Goal: Information Seeking & Learning: Learn about a topic

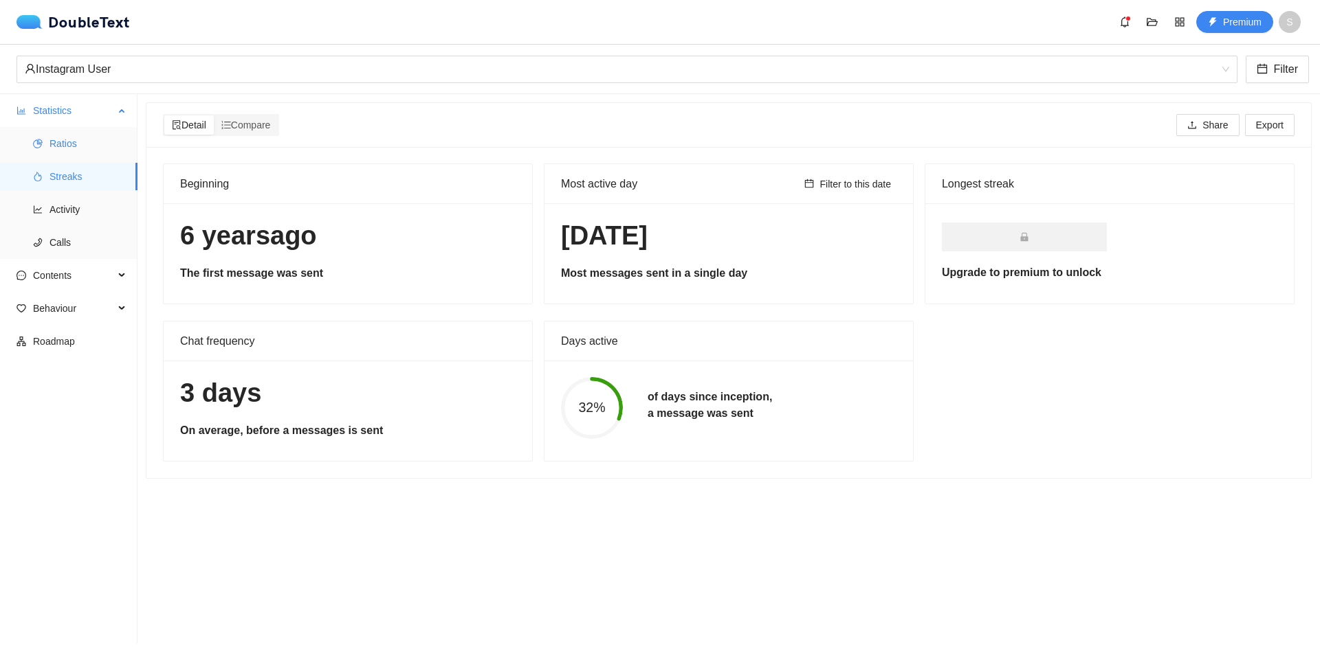
click at [90, 140] on span "Ratios" at bounding box center [87, 143] width 77 height 27
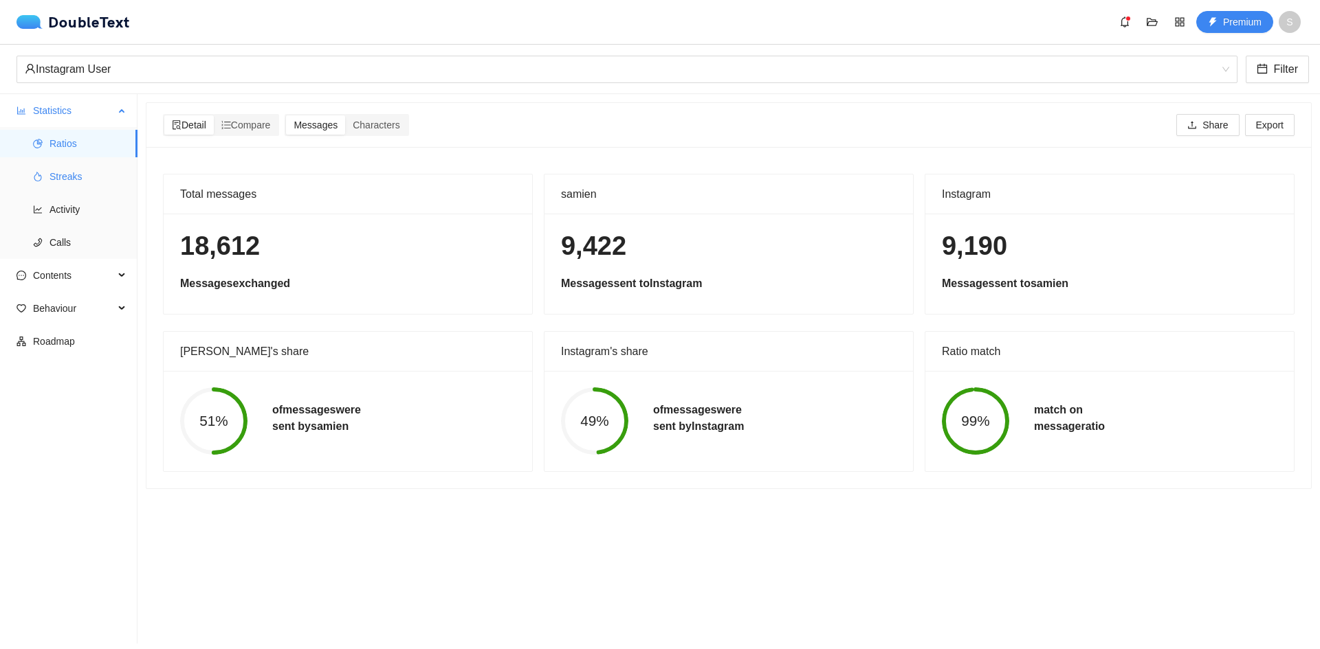
click at [116, 166] on span "Streaks" at bounding box center [87, 176] width 77 height 27
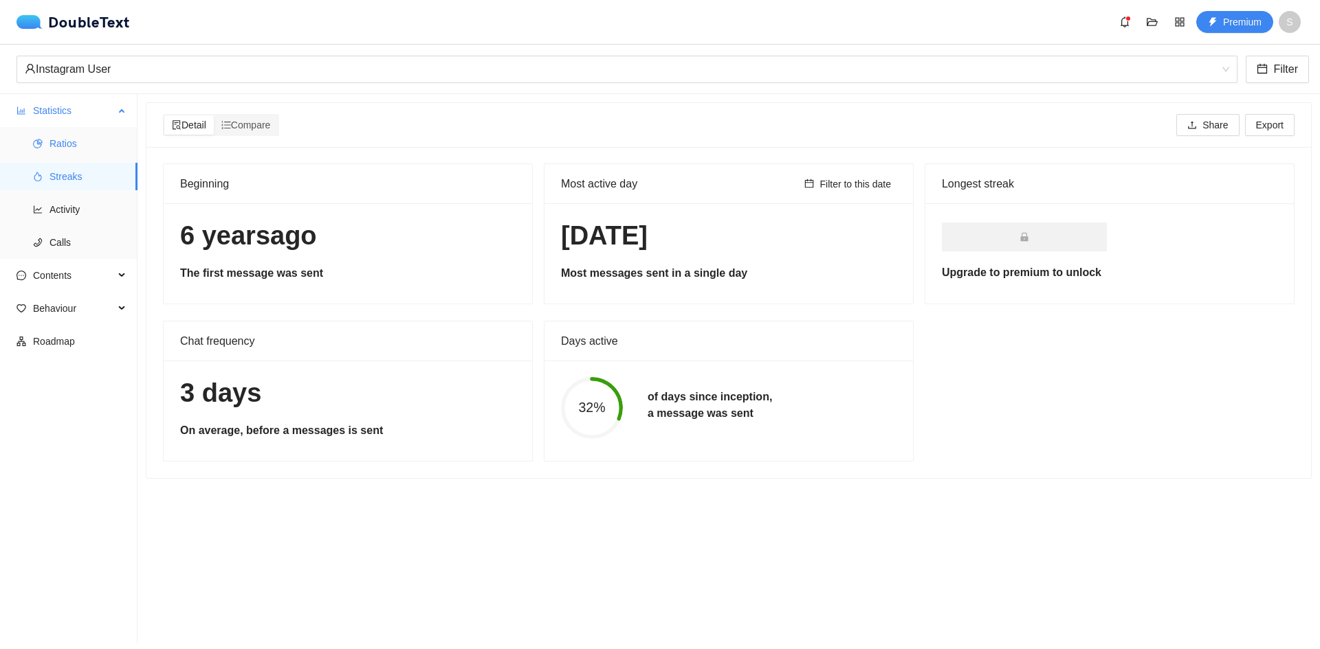
click at [109, 133] on span "Ratios" at bounding box center [87, 143] width 77 height 27
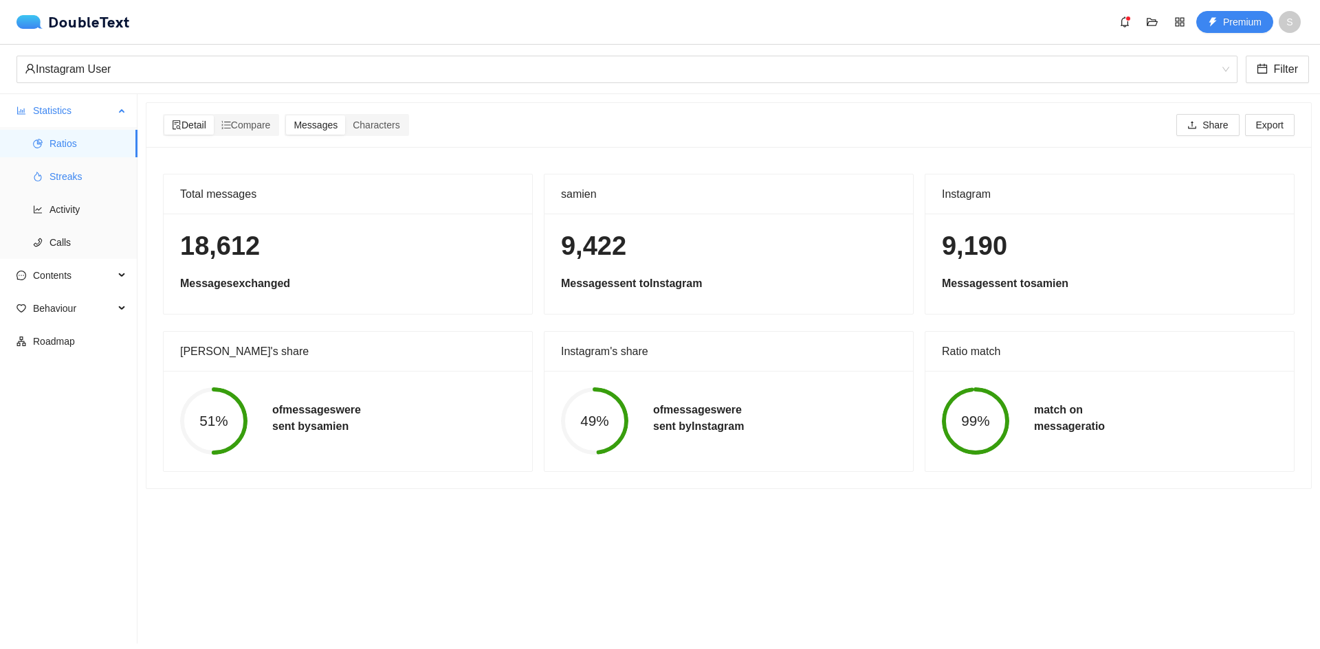
click at [100, 173] on span "Streaks" at bounding box center [87, 176] width 77 height 27
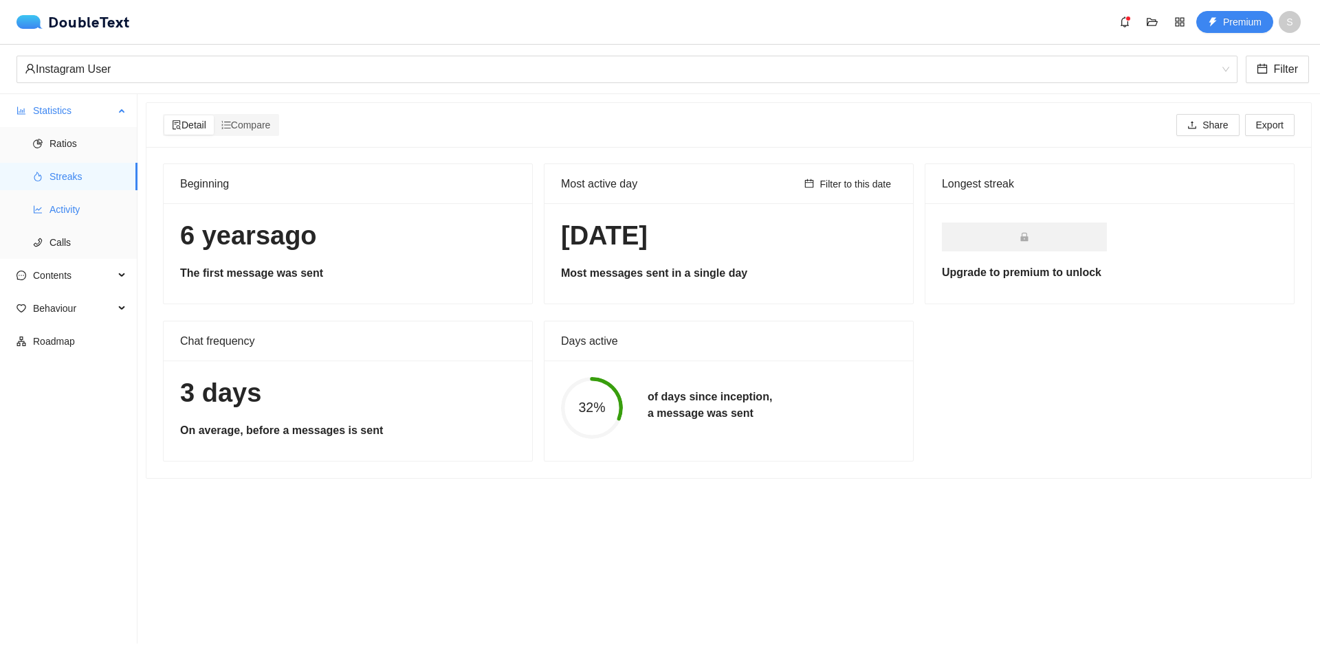
click at [87, 209] on span "Activity" at bounding box center [87, 209] width 77 height 27
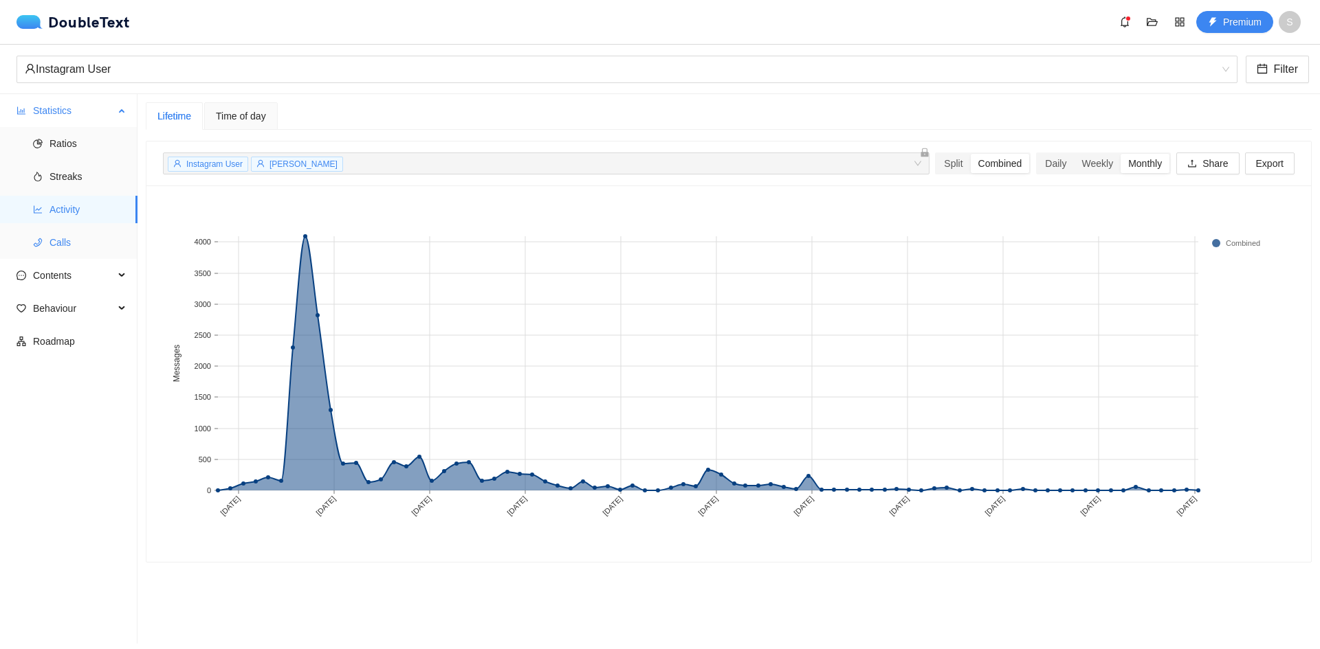
click at [80, 236] on span "Calls" at bounding box center [87, 242] width 77 height 27
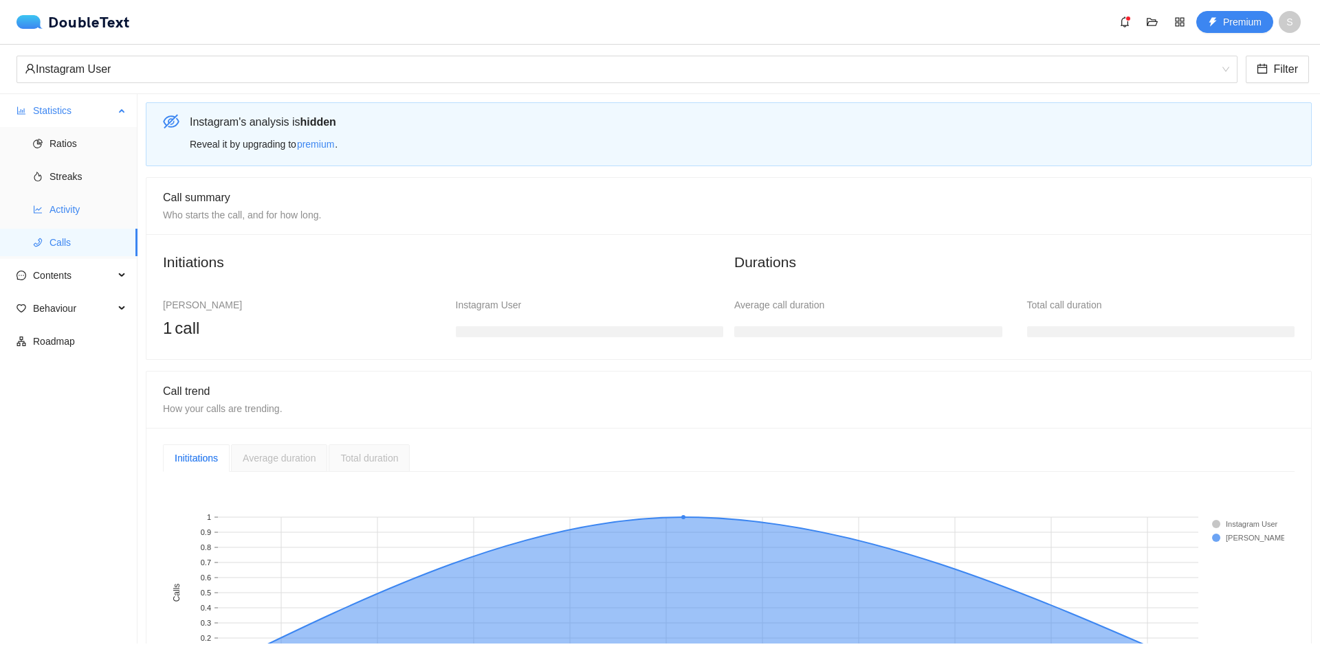
click at [80, 217] on span "Activity" at bounding box center [87, 209] width 77 height 27
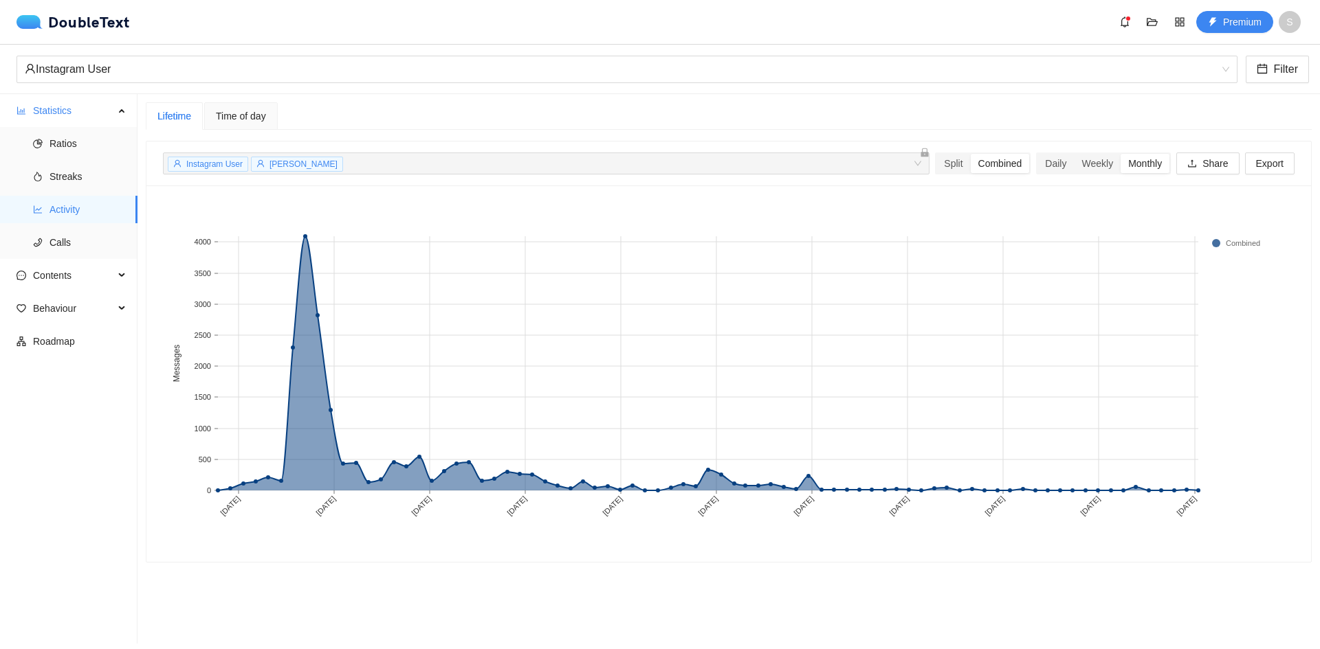
click at [182, 125] on div "Lifetime" at bounding box center [174, 115] width 57 height 27
click at [102, 213] on span "Activity" at bounding box center [87, 209] width 77 height 27
click at [82, 263] on span "Contents" at bounding box center [73, 275] width 81 height 27
click at [82, 251] on span "Calls" at bounding box center [87, 242] width 77 height 27
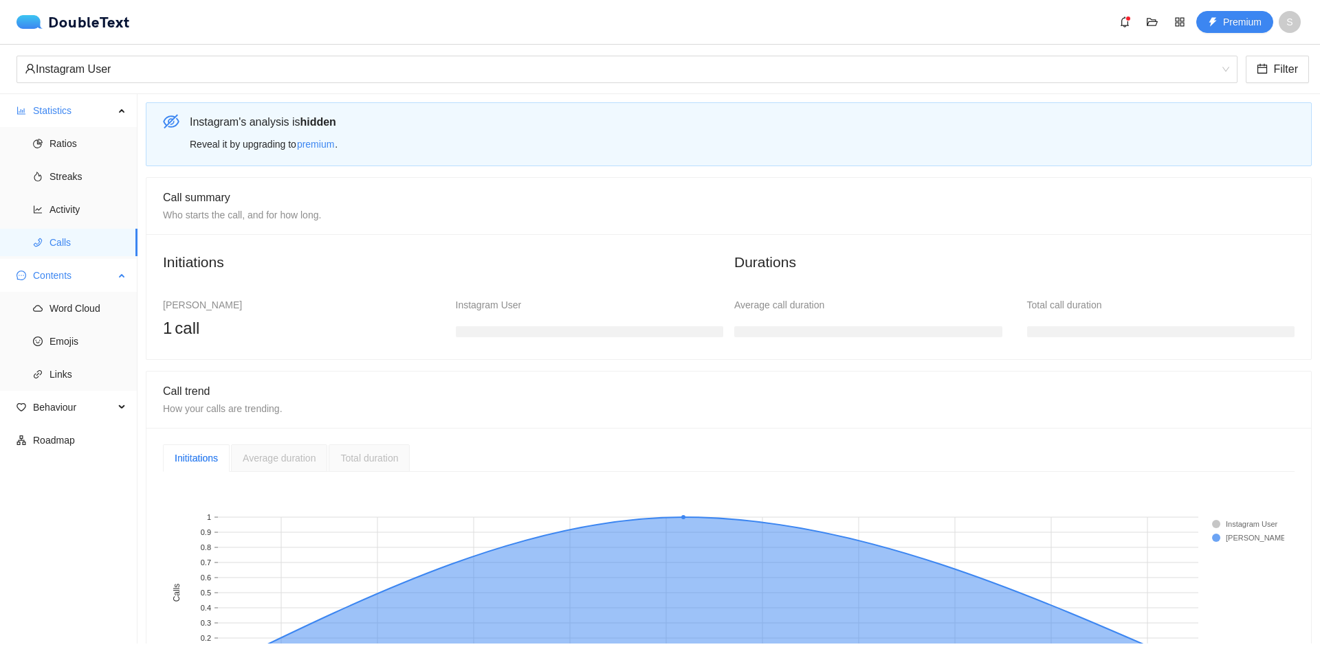
click at [82, 268] on span "Contents" at bounding box center [73, 275] width 81 height 27
click at [84, 159] on ul "Ratios Streaks Activity Calls" at bounding box center [68, 193] width 137 height 132
click at [80, 137] on span "Ratios" at bounding box center [87, 143] width 77 height 27
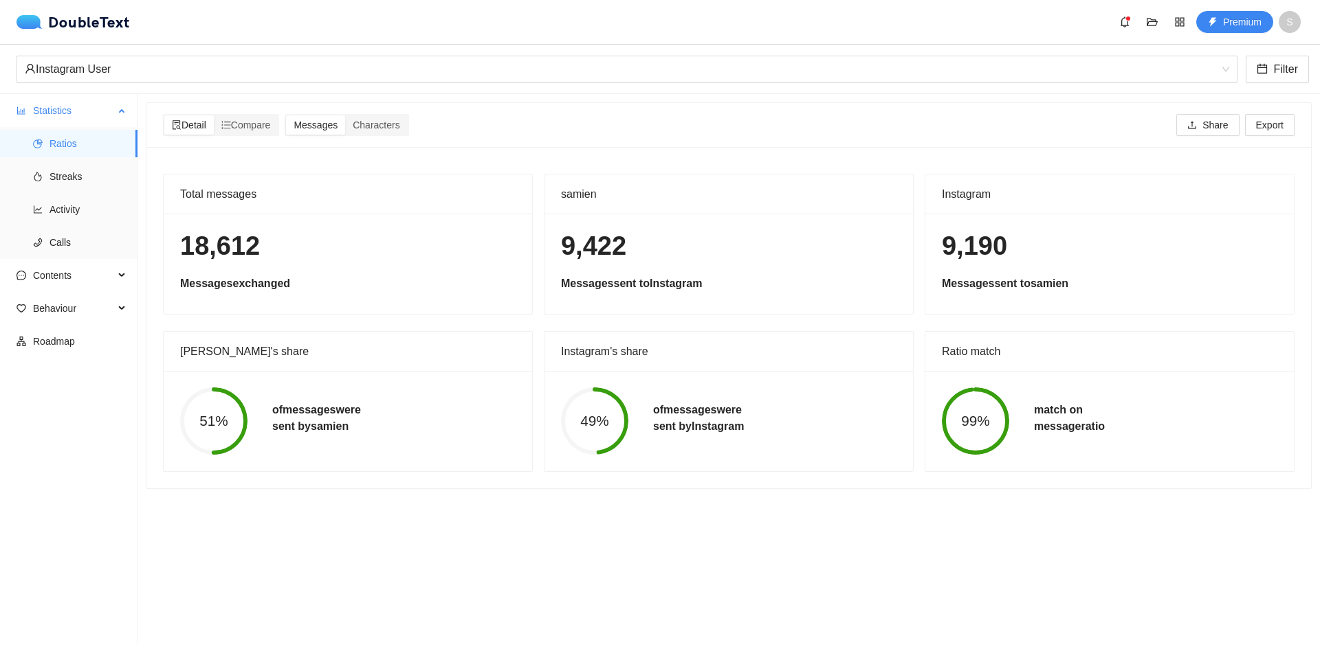
click at [98, 102] on span "Statistics" at bounding box center [73, 110] width 81 height 27
click at [96, 113] on span "Statistics" at bounding box center [73, 110] width 81 height 27
click at [81, 156] on span "Ratios" at bounding box center [87, 143] width 77 height 27
click at [79, 179] on span "Streaks" at bounding box center [87, 176] width 77 height 27
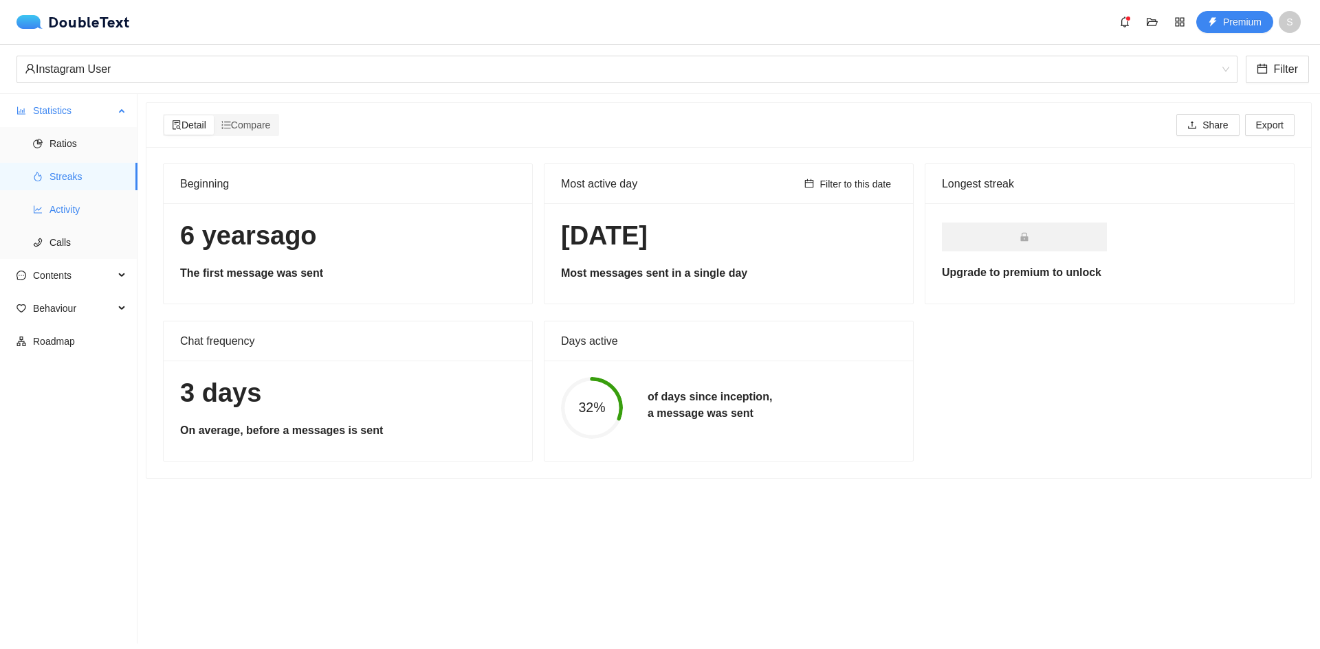
click at [83, 210] on span "Activity" at bounding box center [87, 209] width 77 height 27
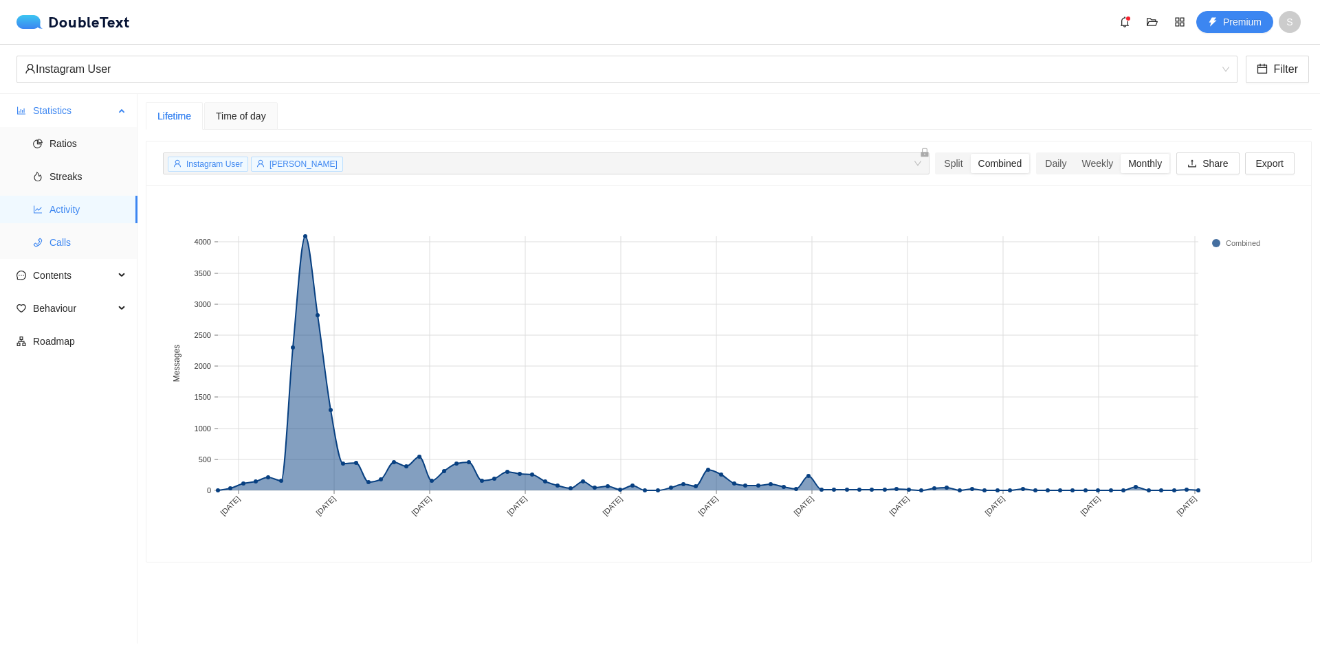
click at [83, 239] on span "Calls" at bounding box center [87, 242] width 77 height 27
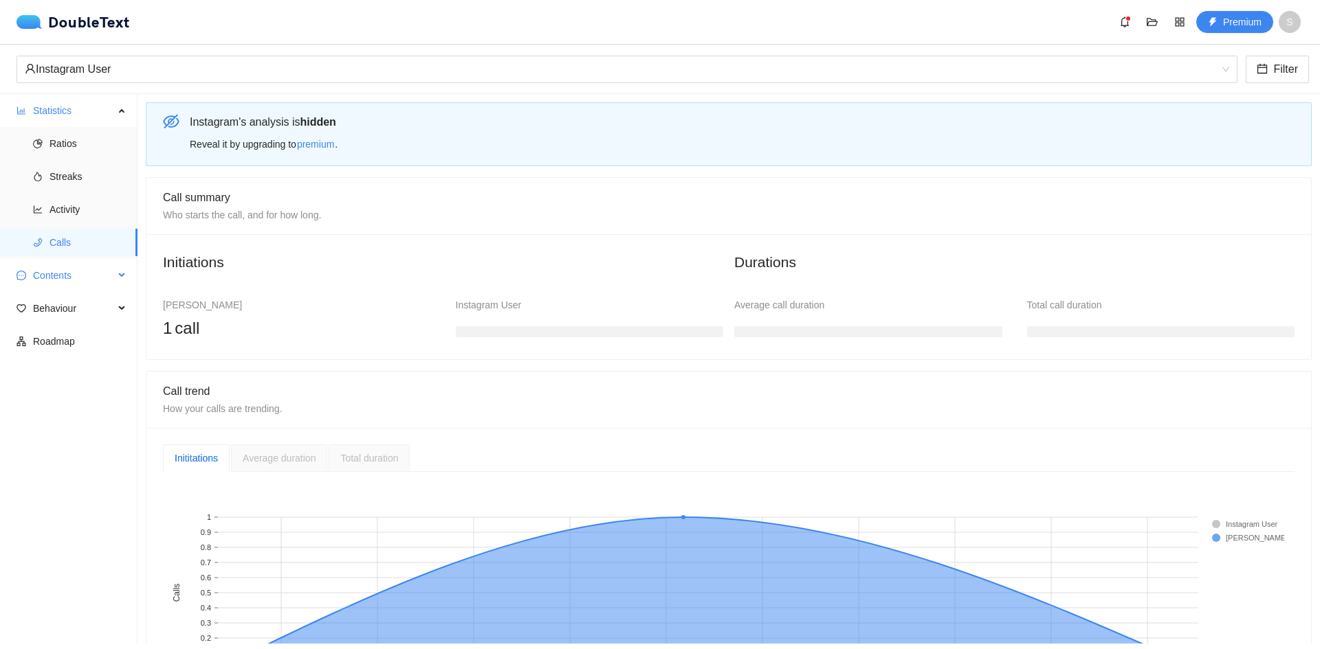
click at [74, 281] on span "Contents" at bounding box center [73, 275] width 81 height 27
click at [68, 311] on span "Word Cloud" at bounding box center [87, 308] width 77 height 27
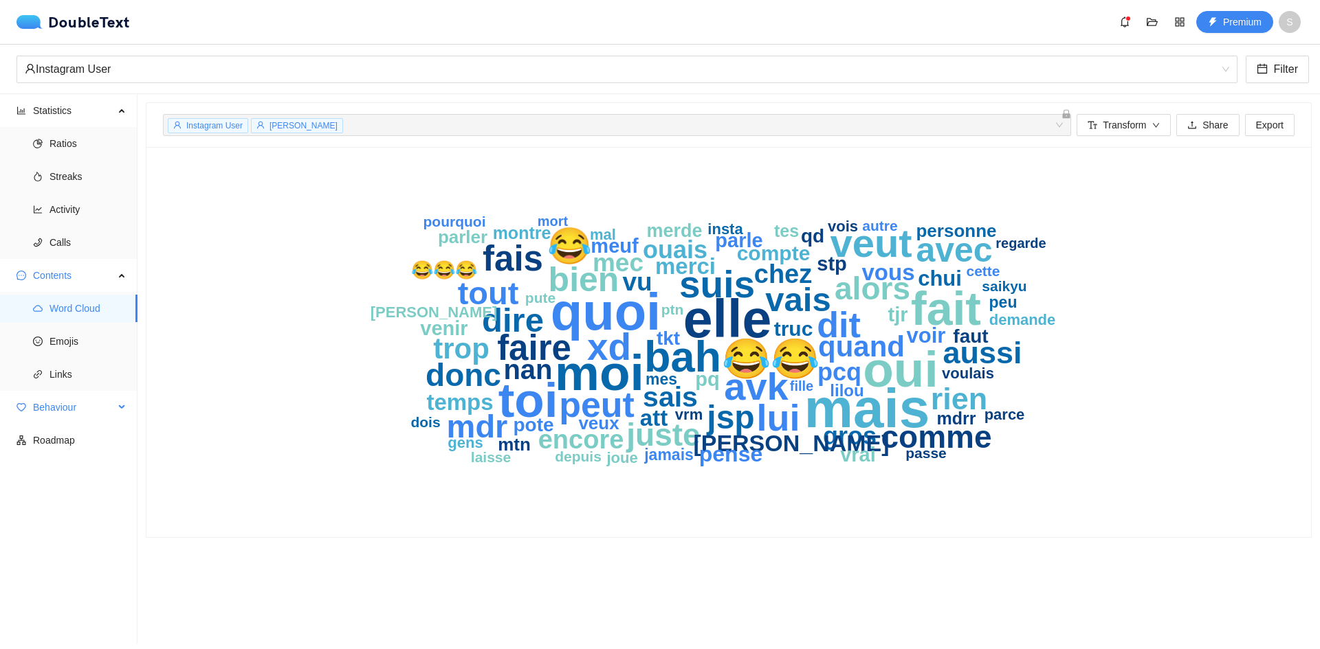
click at [60, 406] on span "Behaviour" at bounding box center [73, 407] width 81 height 27
click at [82, 449] on span "Engagement" at bounding box center [87, 440] width 77 height 27
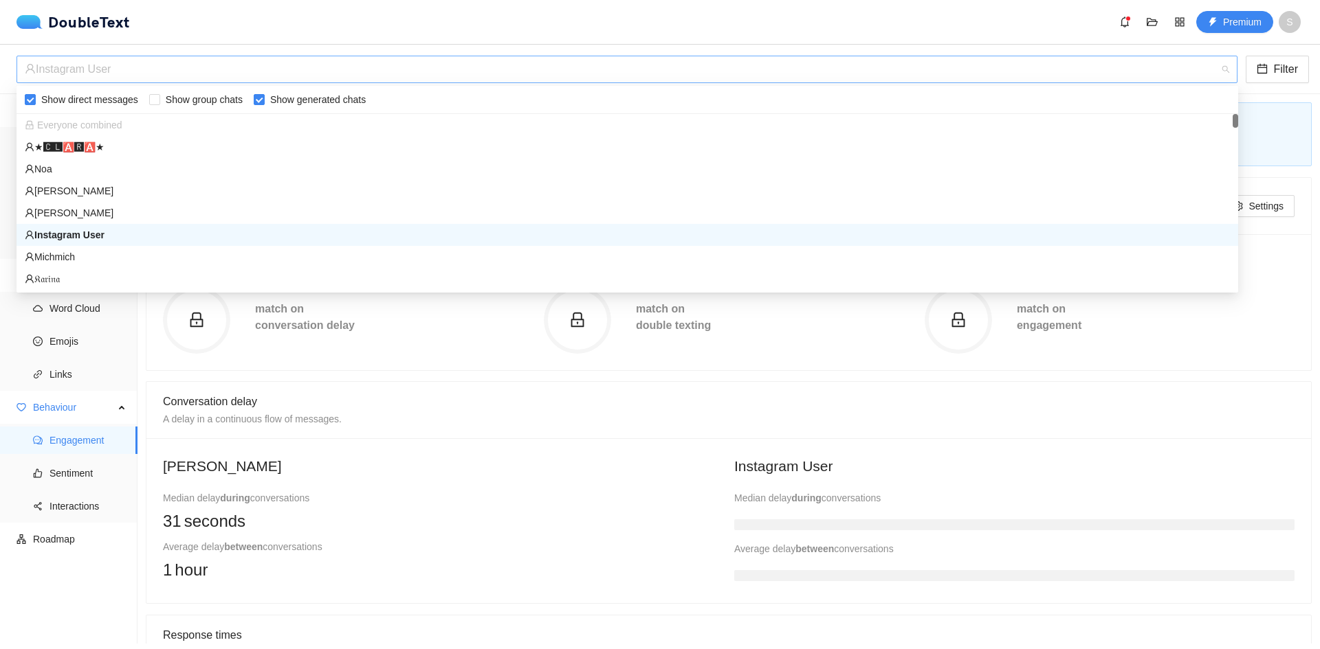
click at [223, 76] on div "Instagram User" at bounding box center [621, 69] width 1192 height 26
click at [157, 239] on div "Instagram User" at bounding box center [627, 234] width 1205 height 15
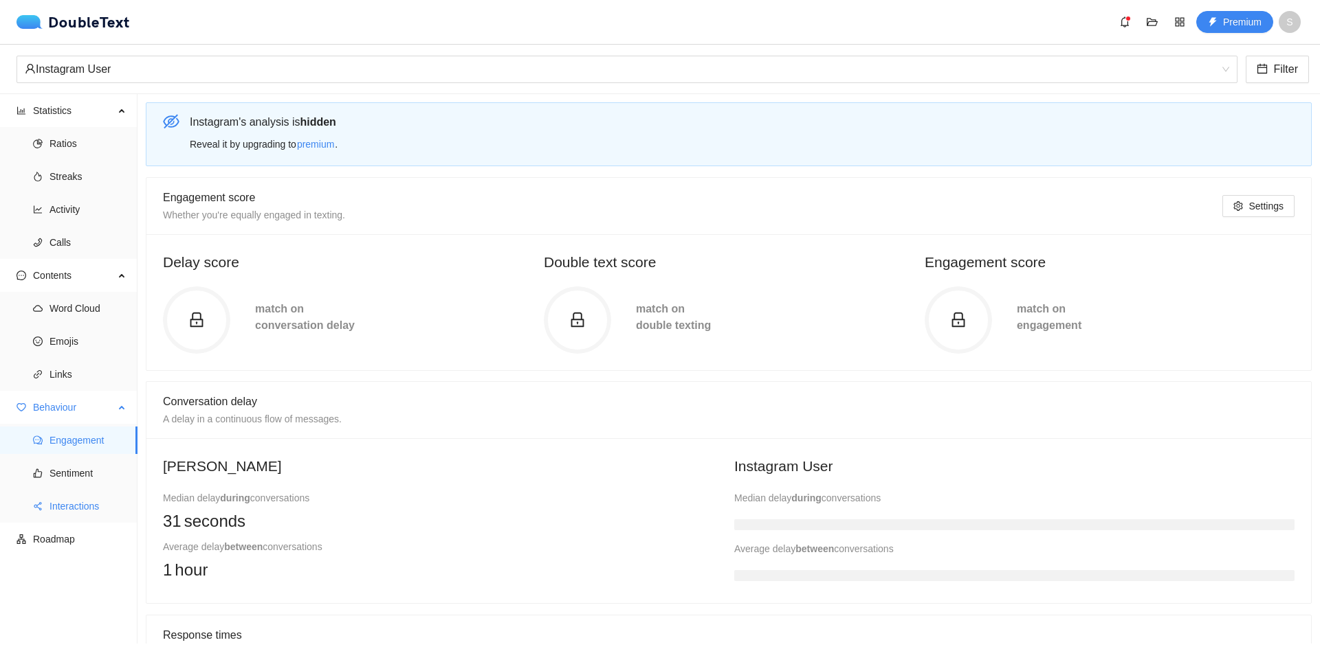
click at [72, 515] on span "Interactions" at bounding box center [87, 506] width 77 height 27
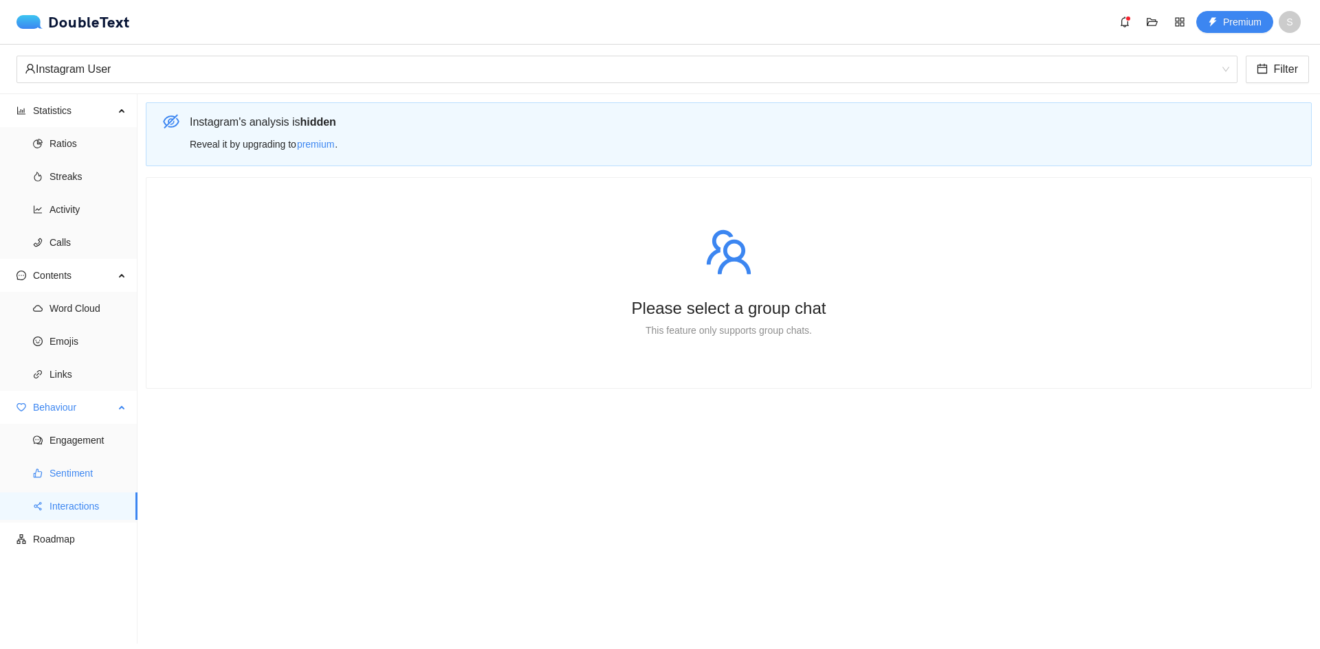
click at [82, 476] on span "Sentiment" at bounding box center [87, 473] width 77 height 27
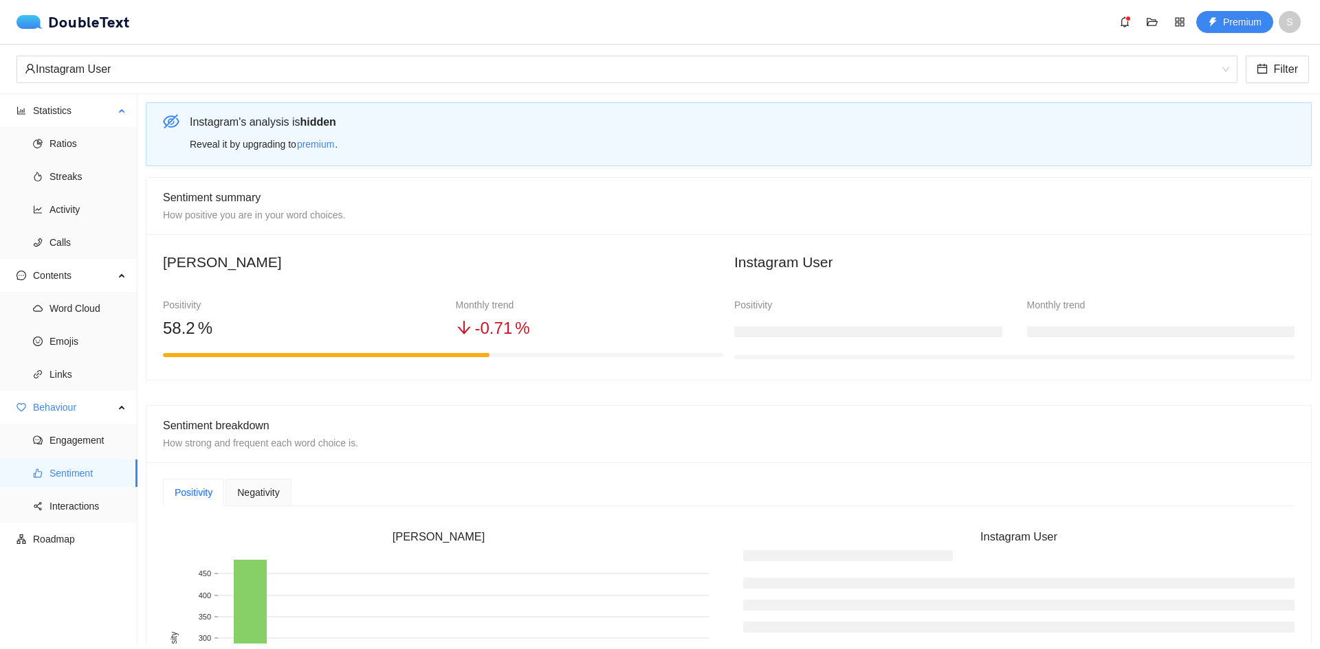
drag, startPoint x: 74, startPoint y: 227, endPoint x: 76, endPoint y: 207, distance: 20.7
click at [74, 227] on ul "Ratios Streaks Activity Calls" at bounding box center [68, 193] width 137 height 132
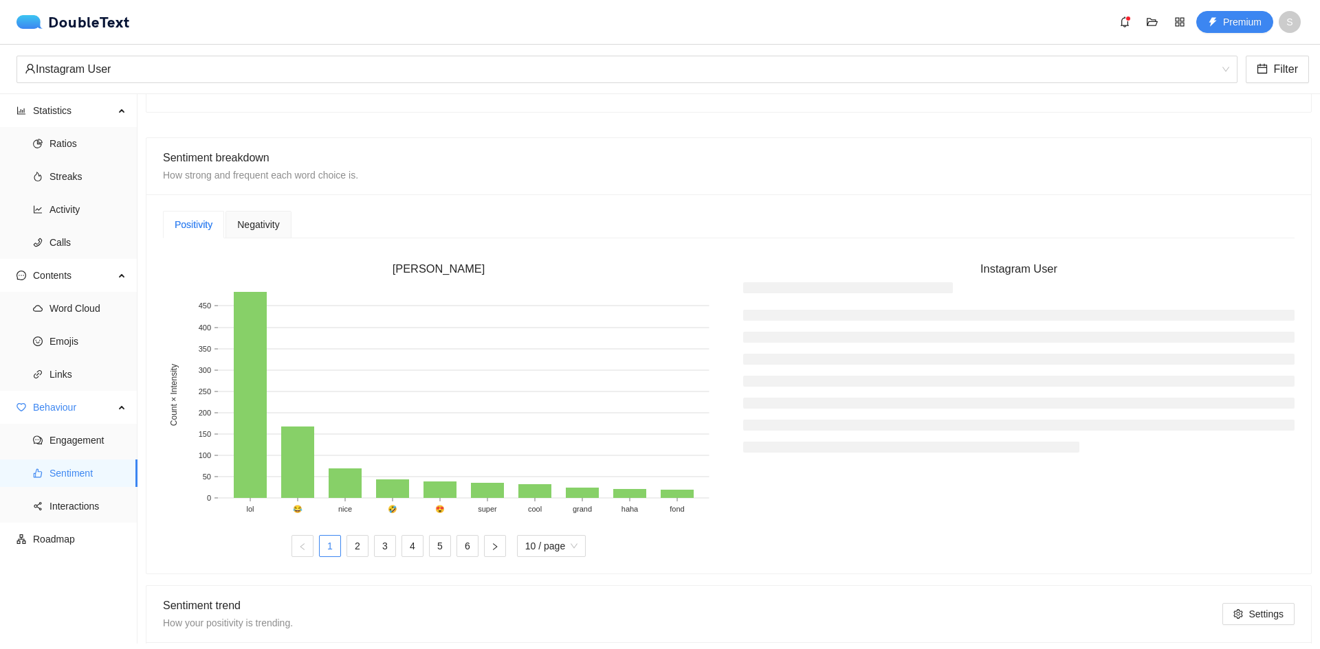
scroll to position [307, 0]
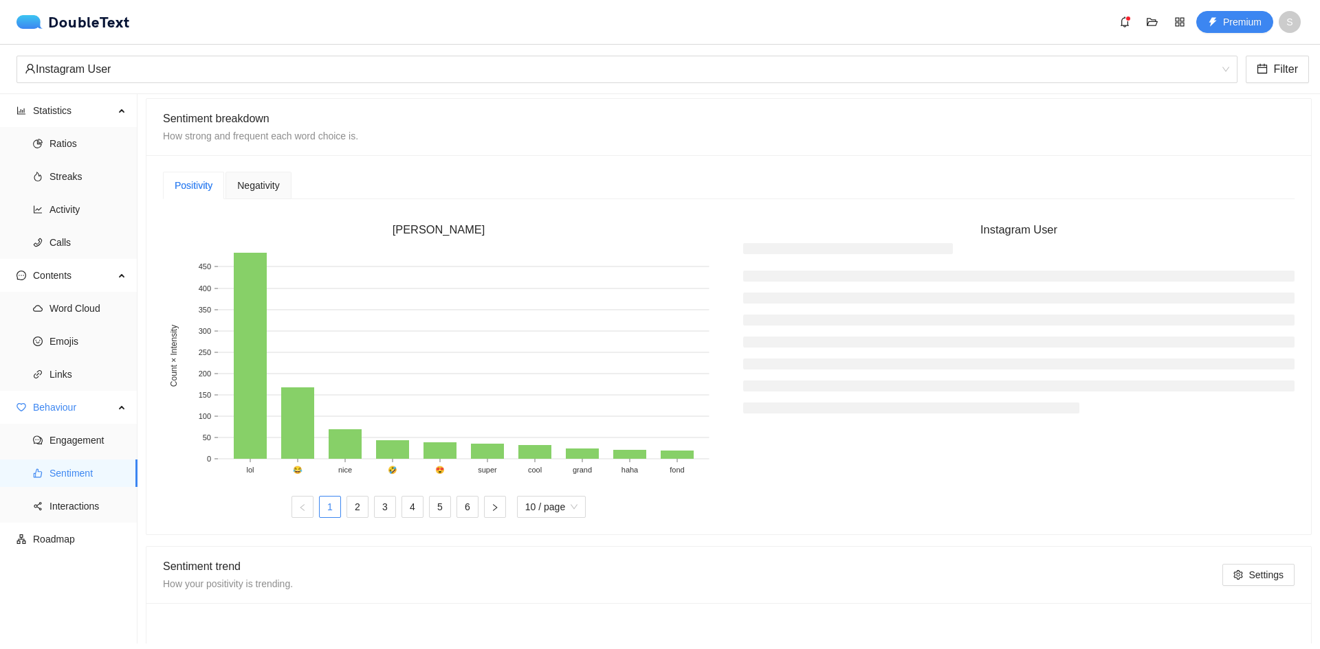
click at [260, 185] on span "Negativity" at bounding box center [258, 186] width 42 height 10
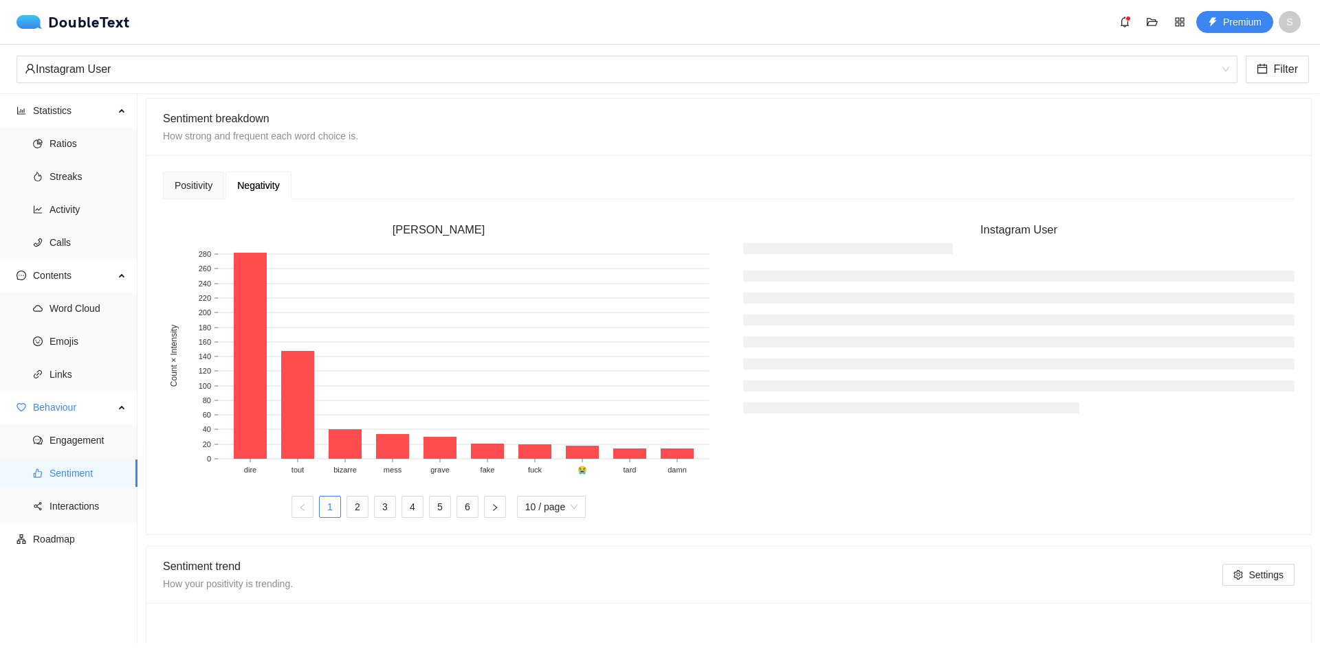
scroll to position [594, 0]
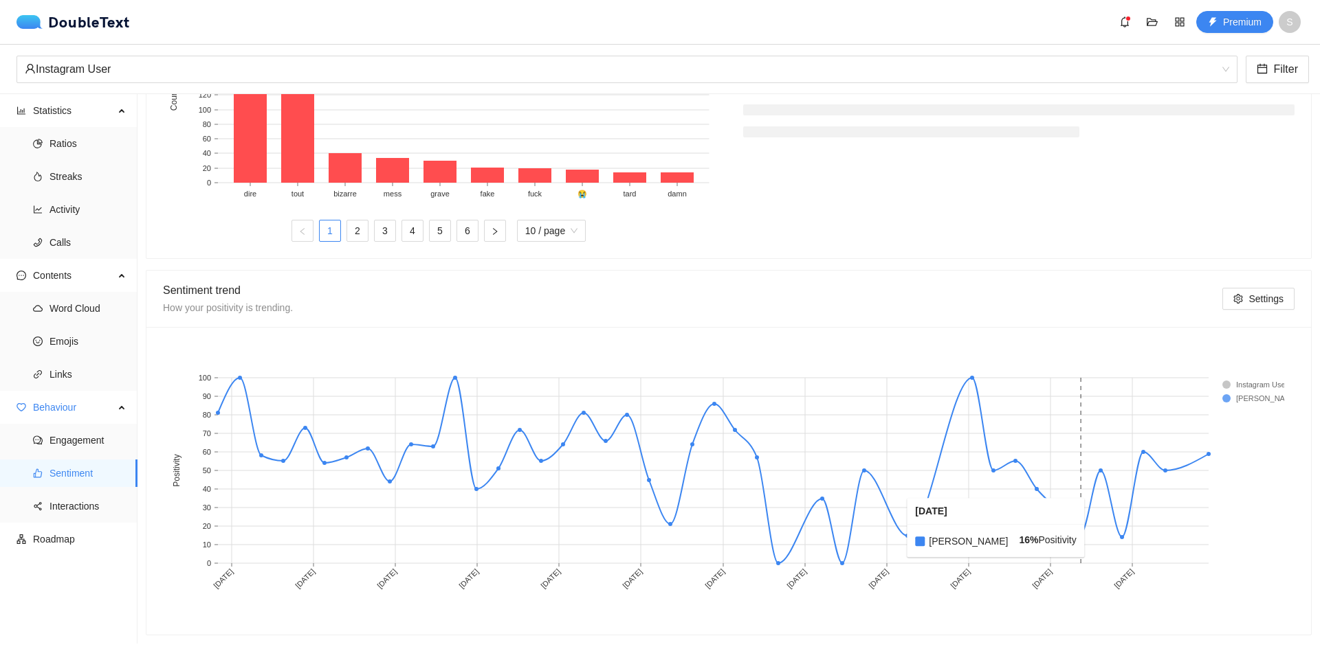
click at [1079, 518] on rect at bounding box center [1079, 471] width 21 height 186
drag, startPoint x: 1319, startPoint y: 649, endPoint x: 1318, endPoint y: 374, distance: 274.9
click at [1319, 366] on body "DoubleText Premium S 📂 Click here or drop all unzipped folders to this area to …" at bounding box center [660, 324] width 1320 height 649
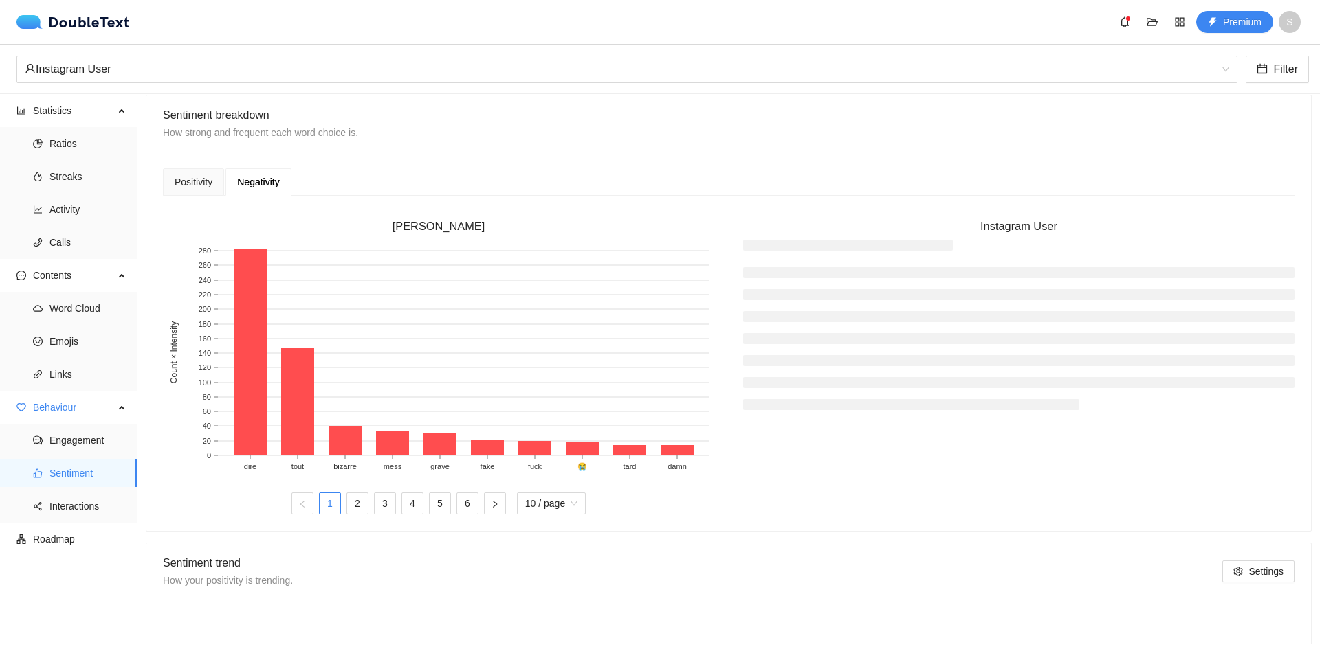
scroll to position [303, 0]
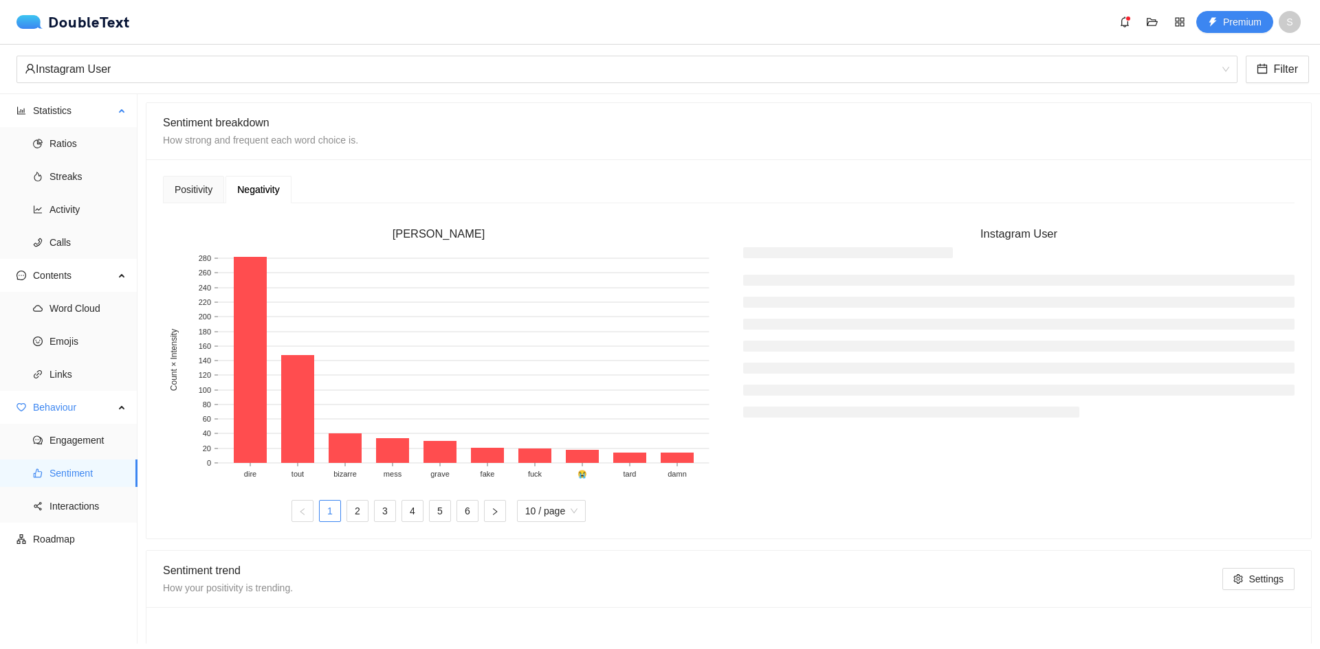
click at [82, 161] on ul "Ratios Streaks Activity Calls" at bounding box center [68, 193] width 137 height 132
click at [97, 137] on span "Ratios" at bounding box center [87, 143] width 77 height 27
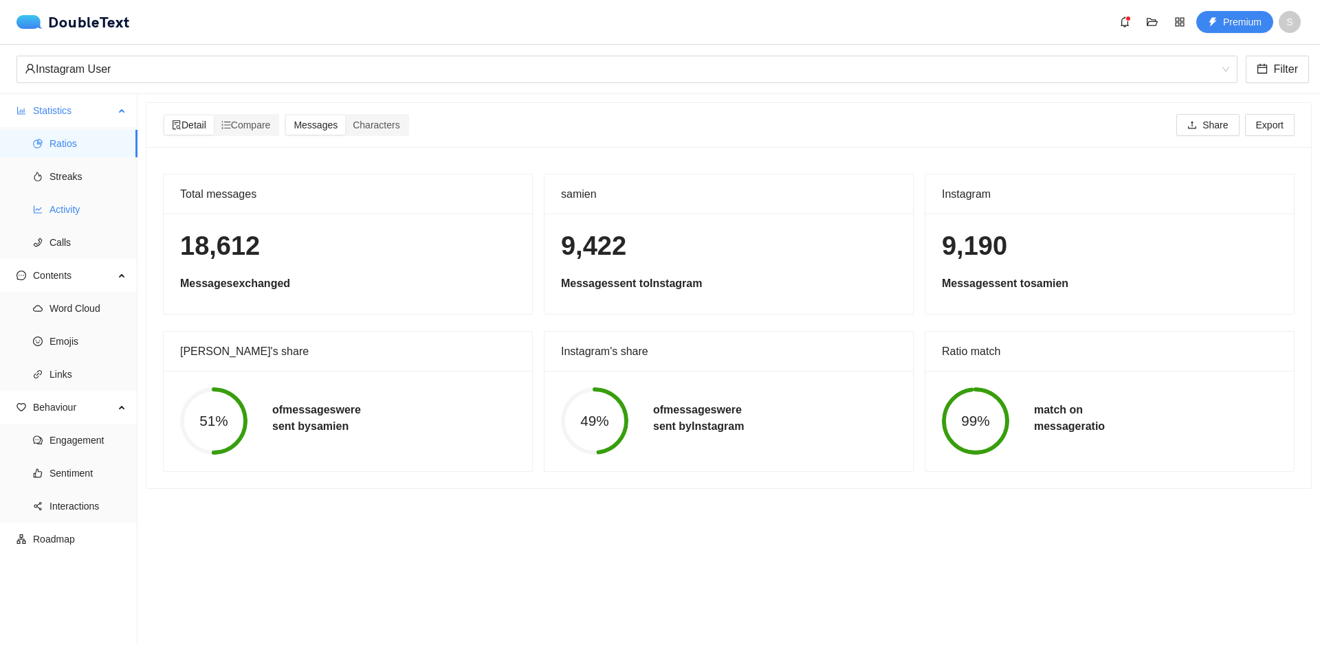
click at [71, 205] on span "Activity" at bounding box center [87, 209] width 77 height 27
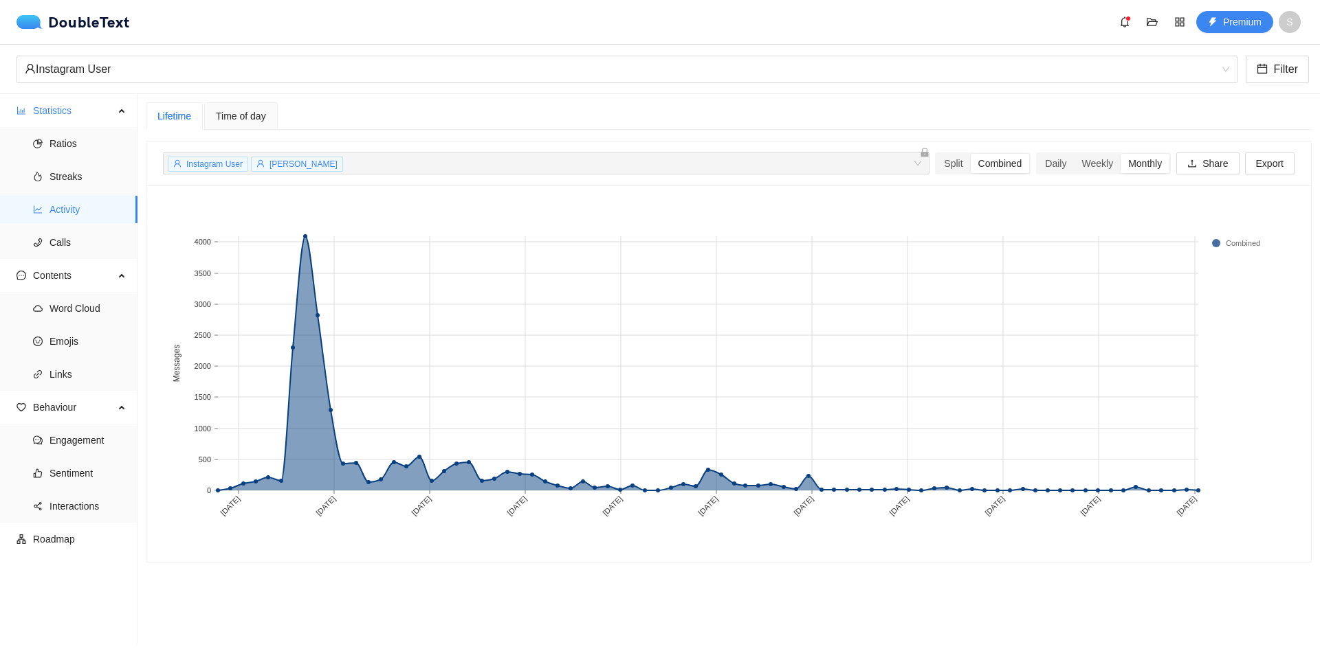
click at [254, 115] on span "Time of day" at bounding box center [241, 116] width 50 height 10
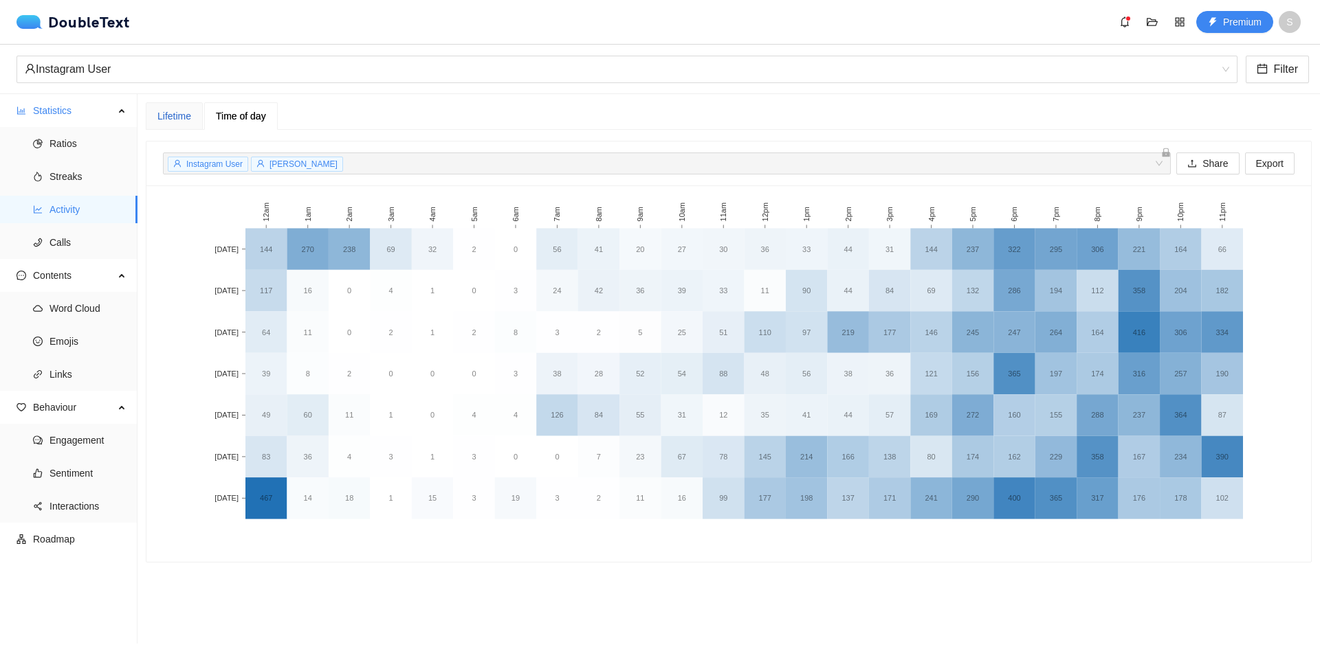
click at [168, 115] on div "Lifetime" at bounding box center [174, 116] width 34 height 15
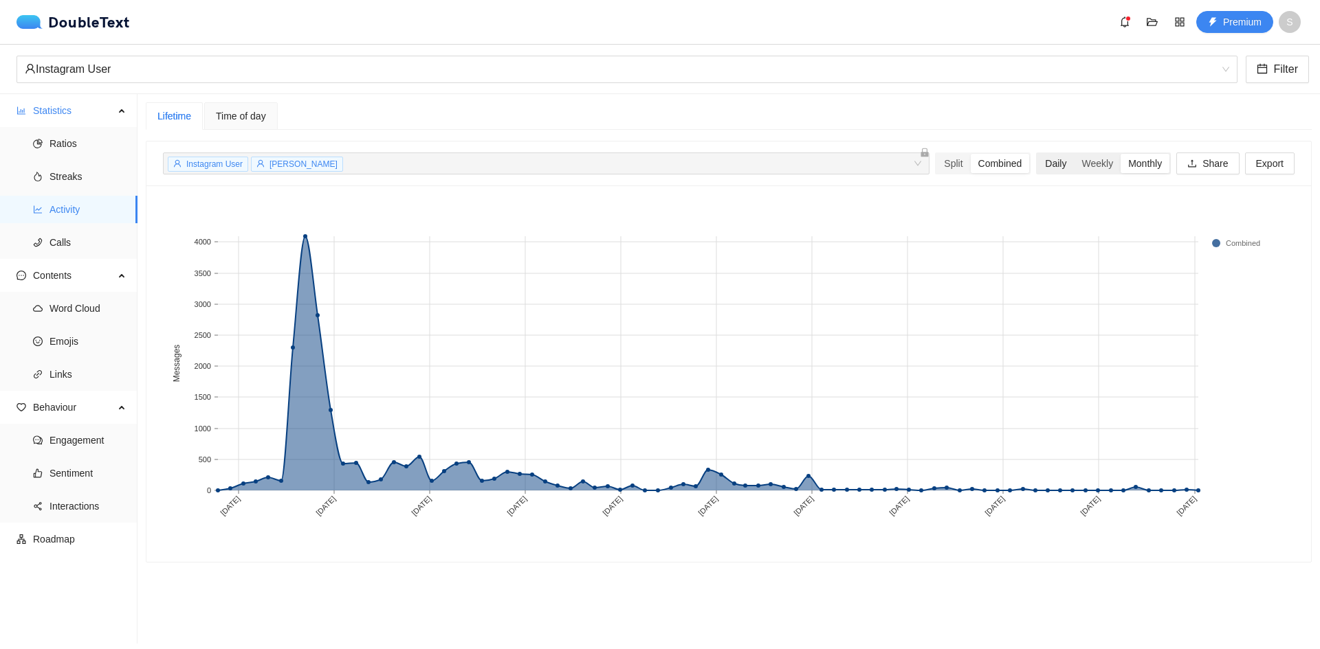
click at [1052, 160] on div "Daily" at bounding box center [1055, 163] width 36 height 19
click at [1037, 154] on input "Daily" at bounding box center [1037, 154] width 0 height 0
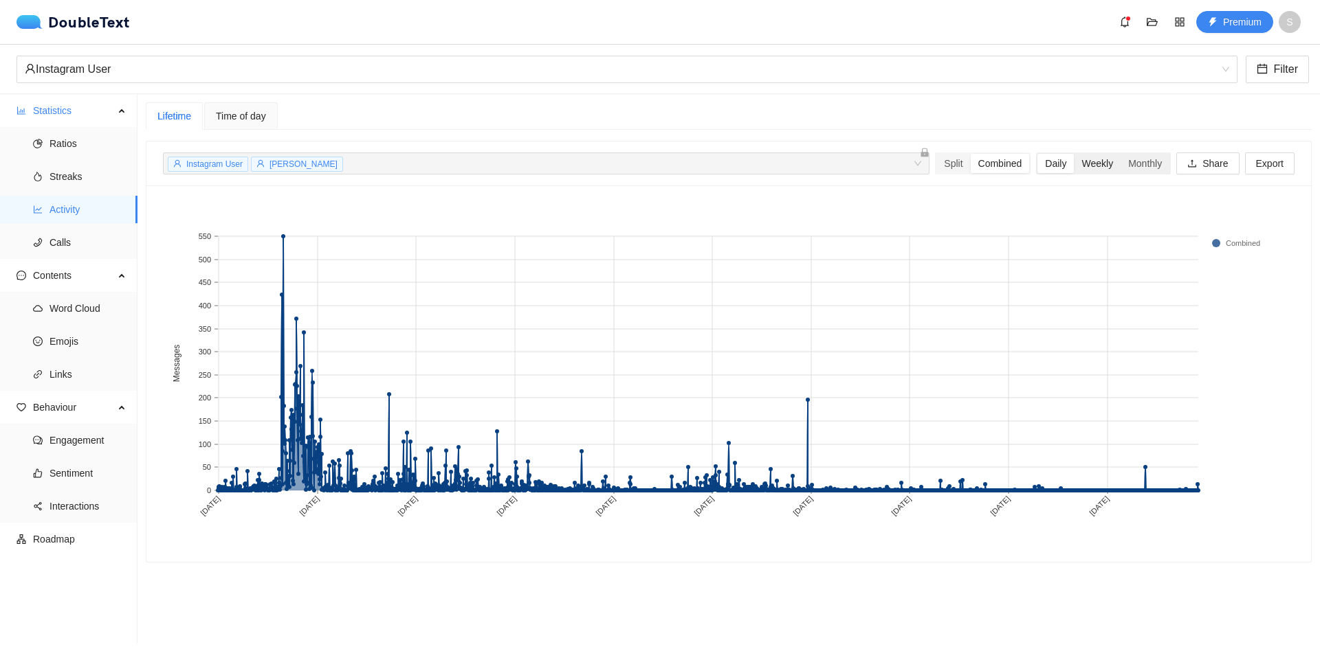
click at [1074, 165] on div "Weekly" at bounding box center [1096, 163] width 47 height 19
click at [1073, 154] on input "Weekly" at bounding box center [1073, 154] width 0 height 0
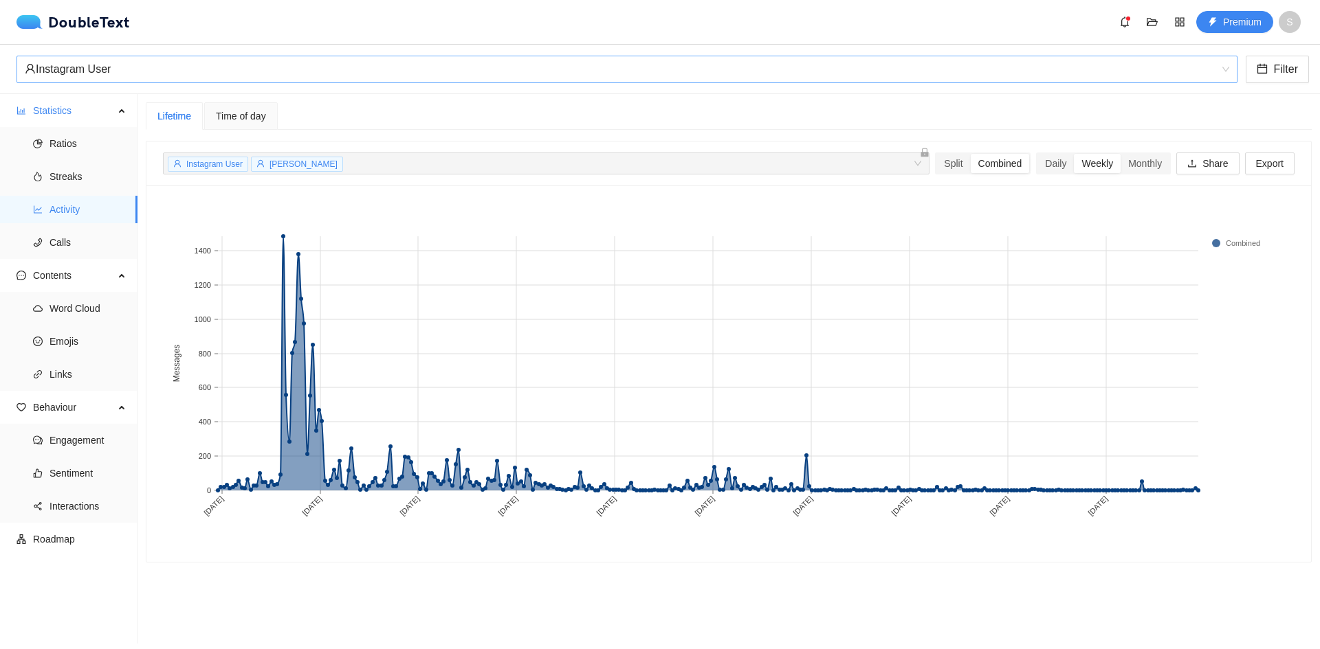
click at [154, 65] on div "Instagram User" at bounding box center [621, 69] width 1192 height 26
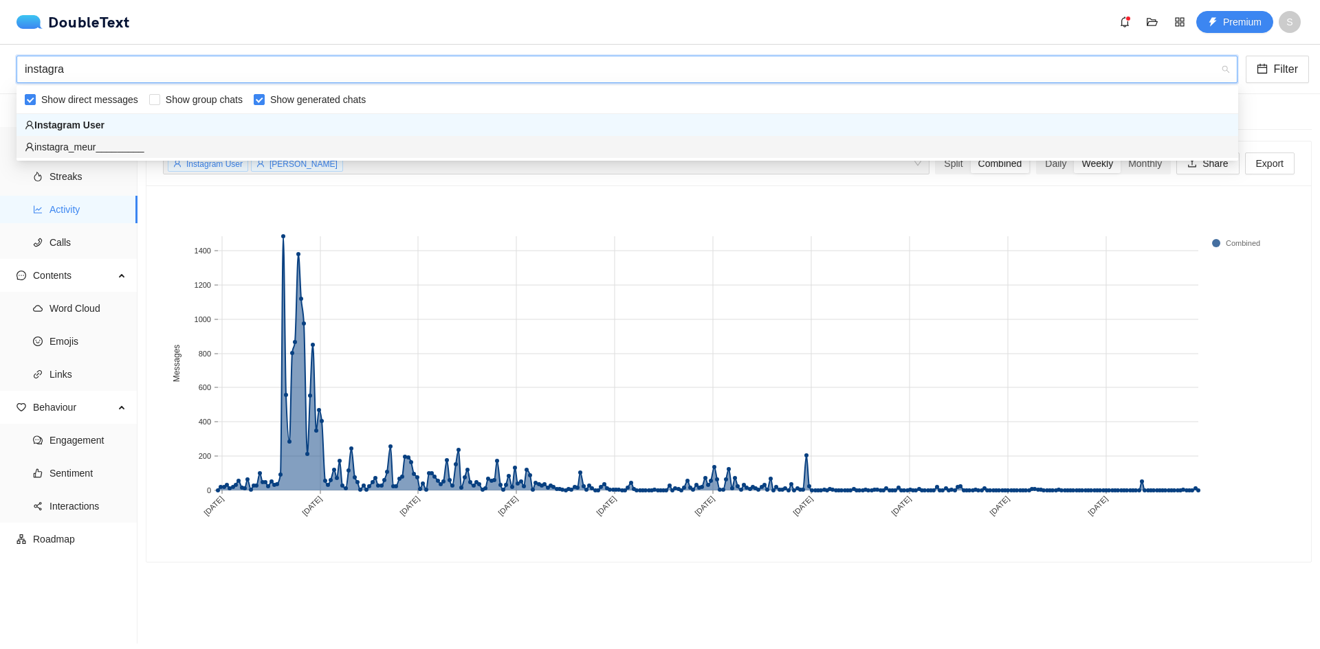
type input "instagra"
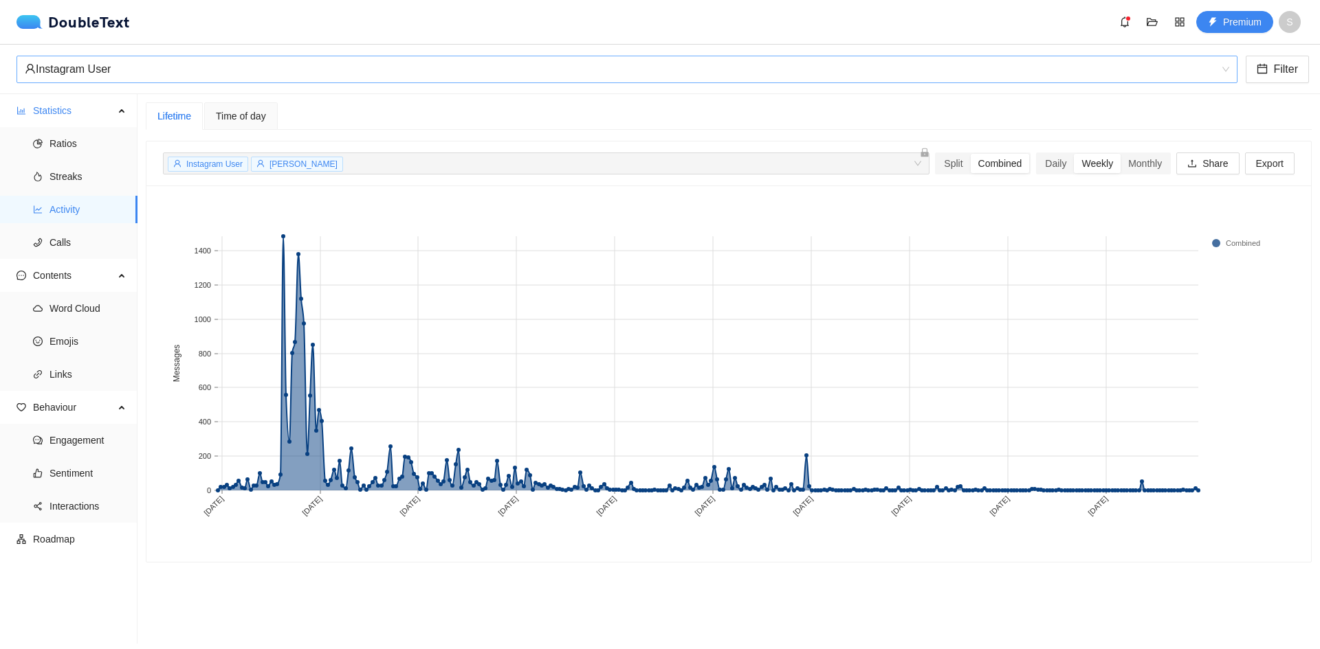
click at [922, 91] on div "Instagram User Filter" at bounding box center [660, 69] width 1320 height 49
click at [89, 504] on span "Interactions" at bounding box center [87, 506] width 77 height 27
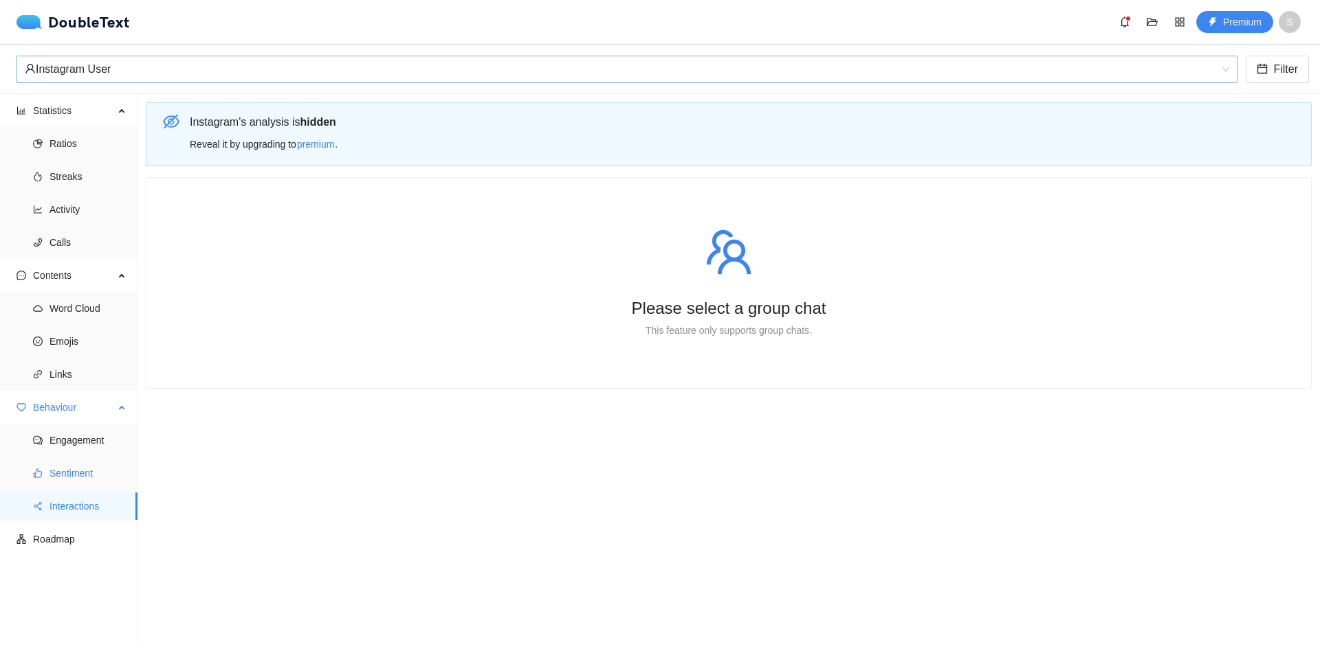
click at [91, 470] on span "Sentiment" at bounding box center [87, 473] width 77 height 27
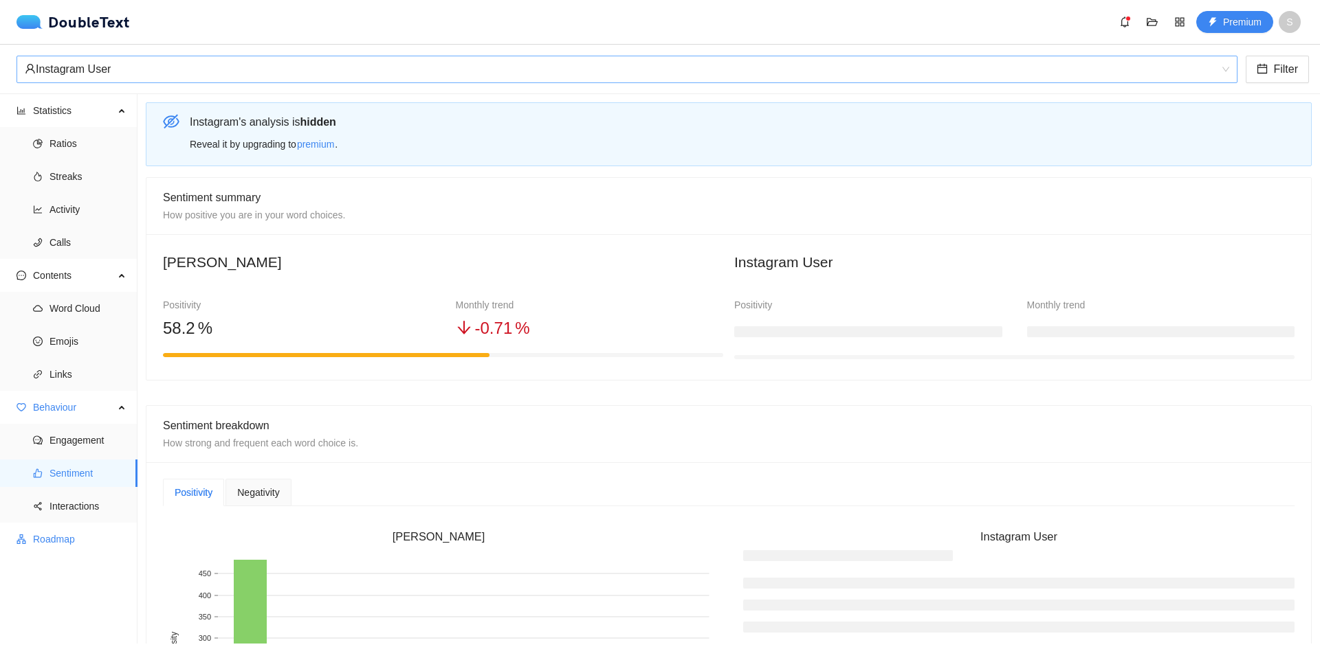
click at [91, 532] on span "Roadmap" at bounding box center [79, 539] width 93 height 27
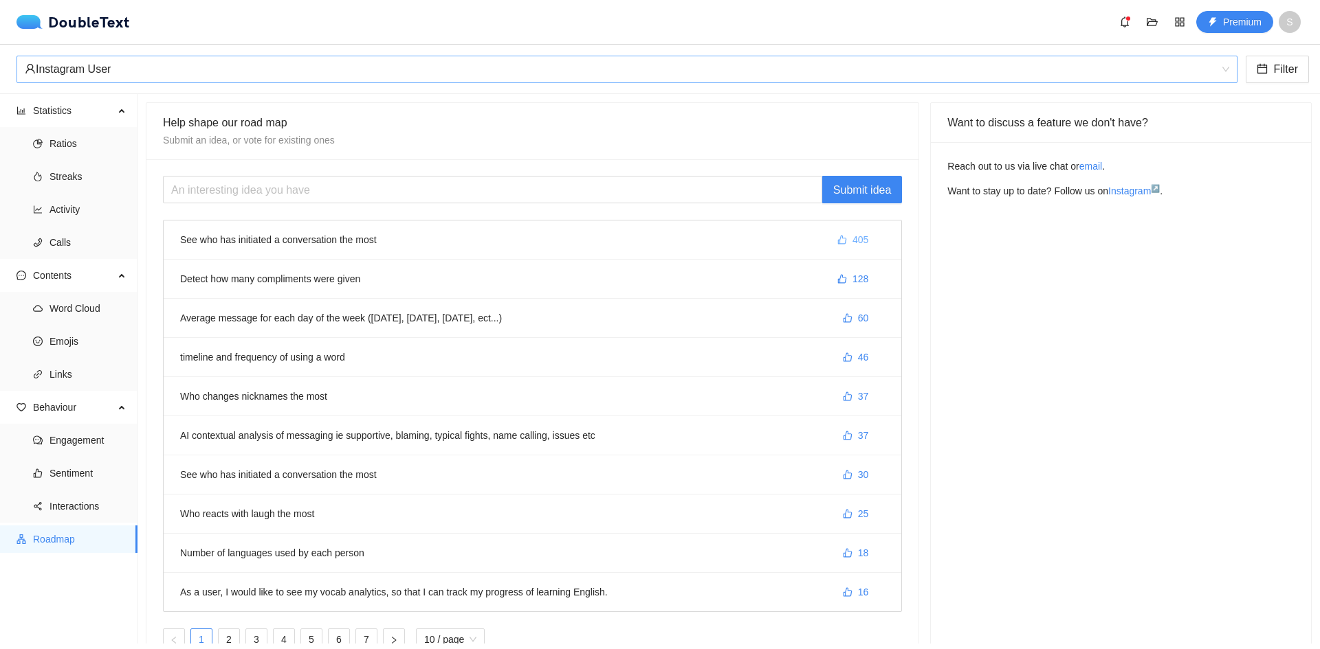
click at [859, 241] on span "405" at bounding box center [860, 239] width 16 height 15
click at [114, 481] on span "Sentiment" at bounding box center [87, 473] width 77 height 27
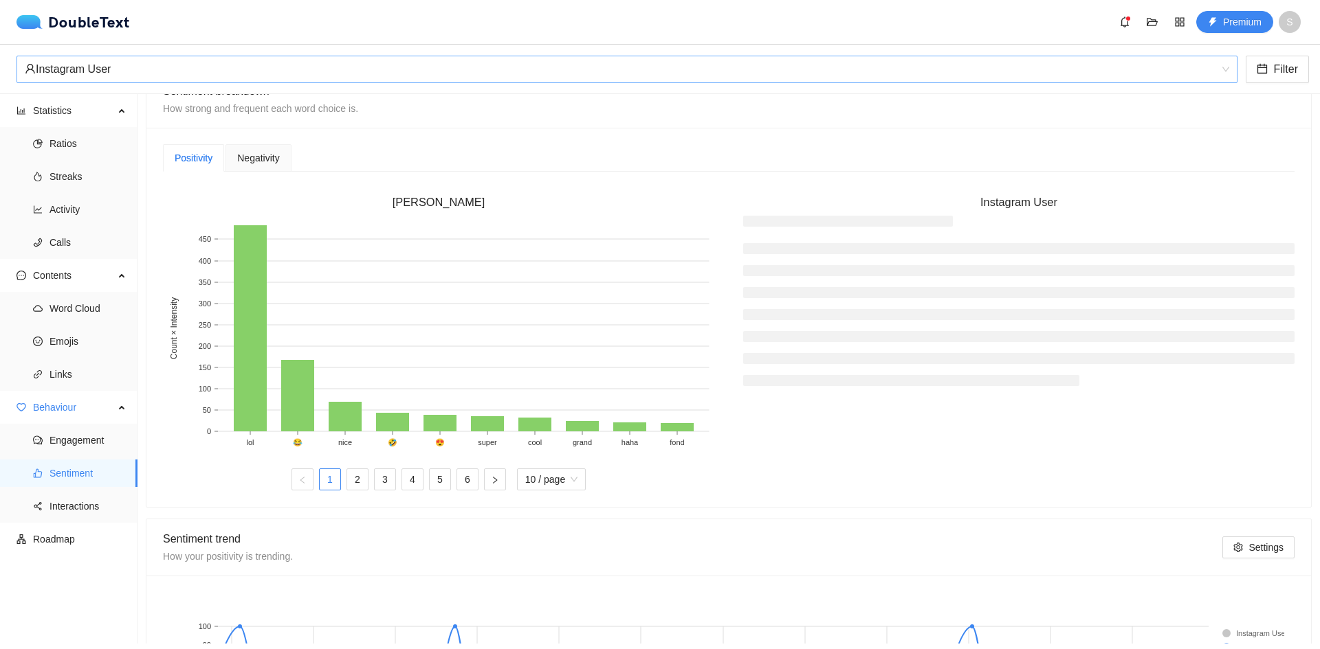
scroll to position [370, 0]
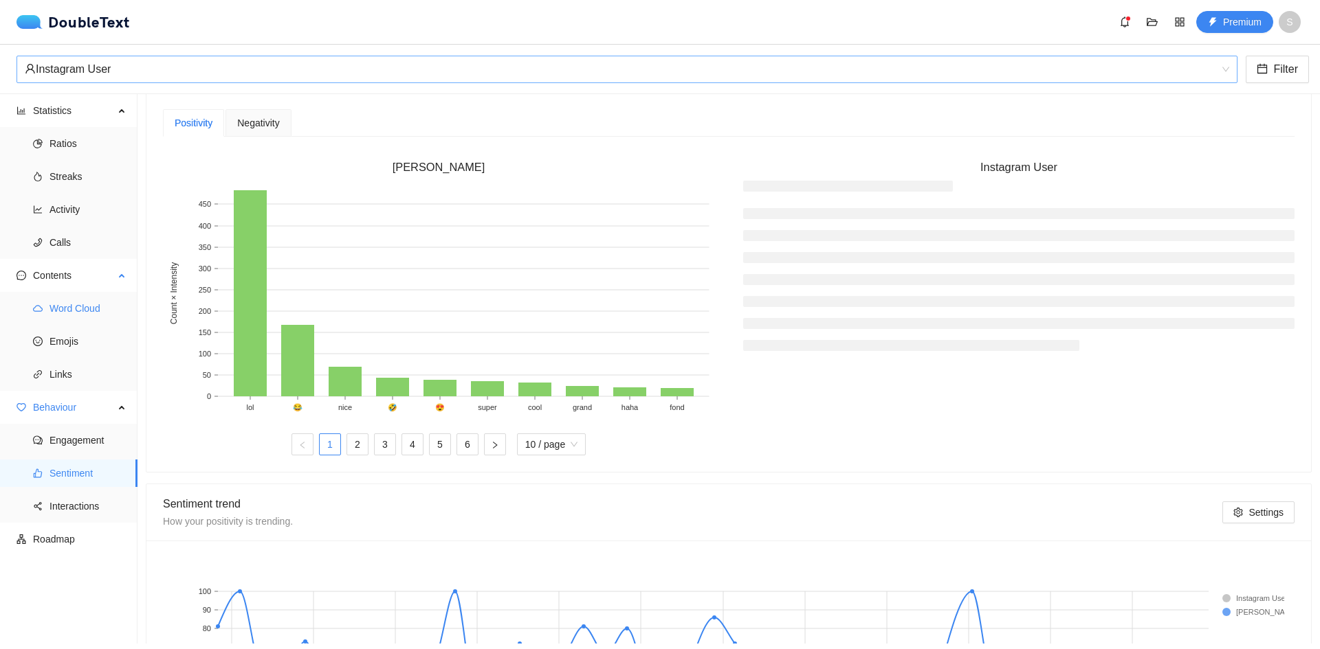
click at [97, 312] on span "Word Cloud" at bounding box center [87, 308] width 77 height 27
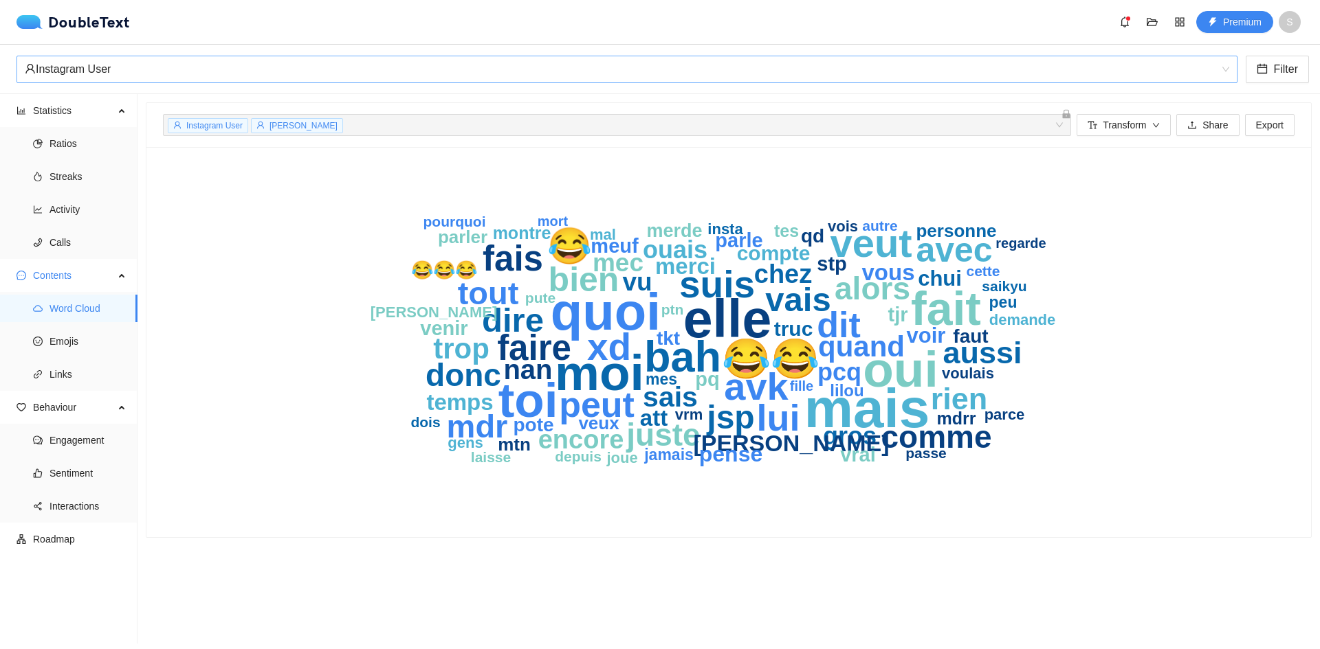
click at [1186, 432] on div "mais elle quoi moi oui toi fait bah veut 😂😂 avk suis xd lui peut 😂 dit faire fa…" at bounding box center [728, 342] width 1131 height 357
click at [1194, 273] on div "mais elle quoi moi oui toi fait bah veut 😂😂 avk suis xd lui peut 😂 dit faire fa…" at bounding box center [728, 342] width 1131 height 357
click at [1155, 121] on button "Transform" at bounding box center [1123, 125] width 94 height 22
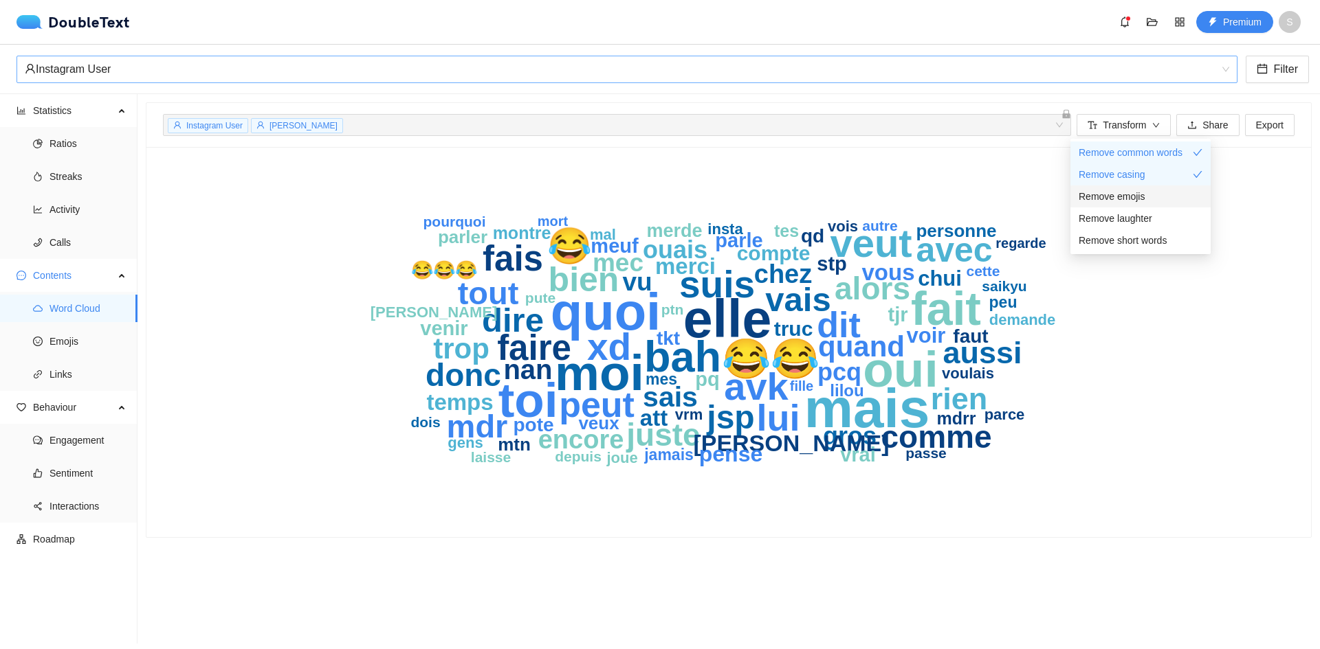
click at [1146, 207] on li "Remove emojis" at bounding box center [1140, 197] width 140 height 22
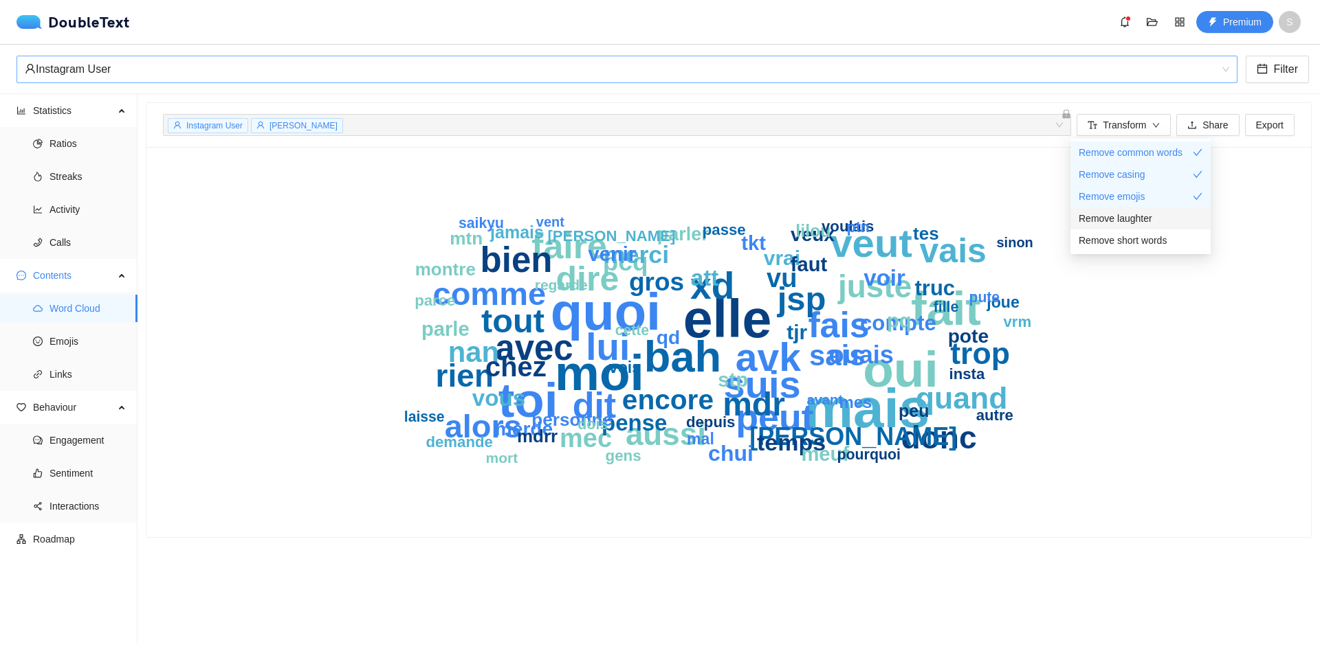
click at [1144, 218] on span "Remove laughter" at bounding box center [1115, 218] width 74 height 15
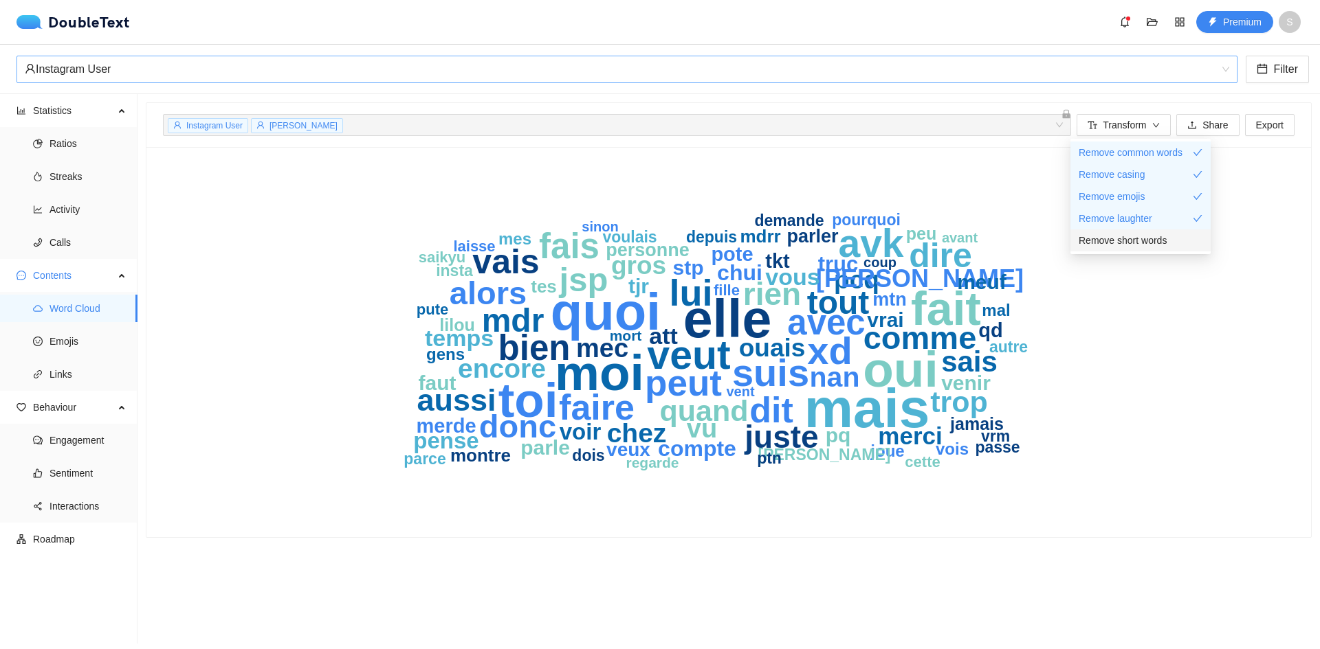
click at [1142, 238] on span "Remove short words" at bounding box center [1122, 240] width 88 height 15
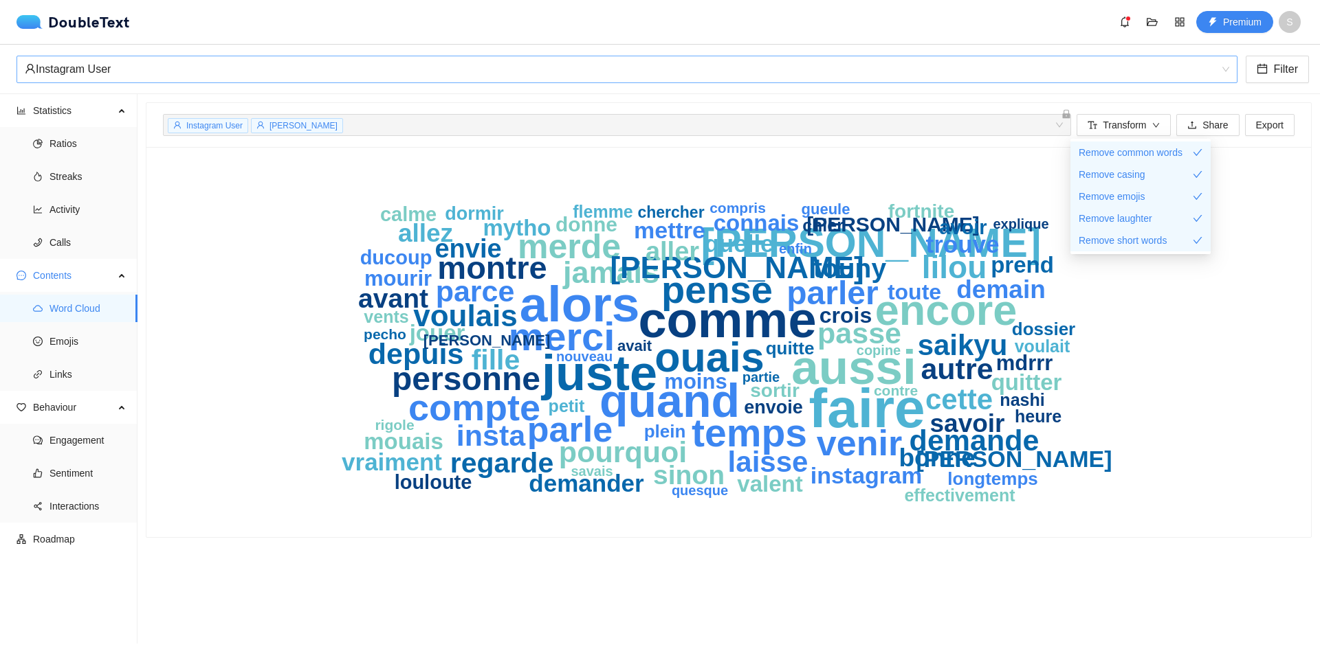
click at [1138, 443] on icon "faire comme alors juste aussi quand encore ouais [PERSON_NAME] merci temps pens…" at bounding box center [729, 342] width 880 height 357
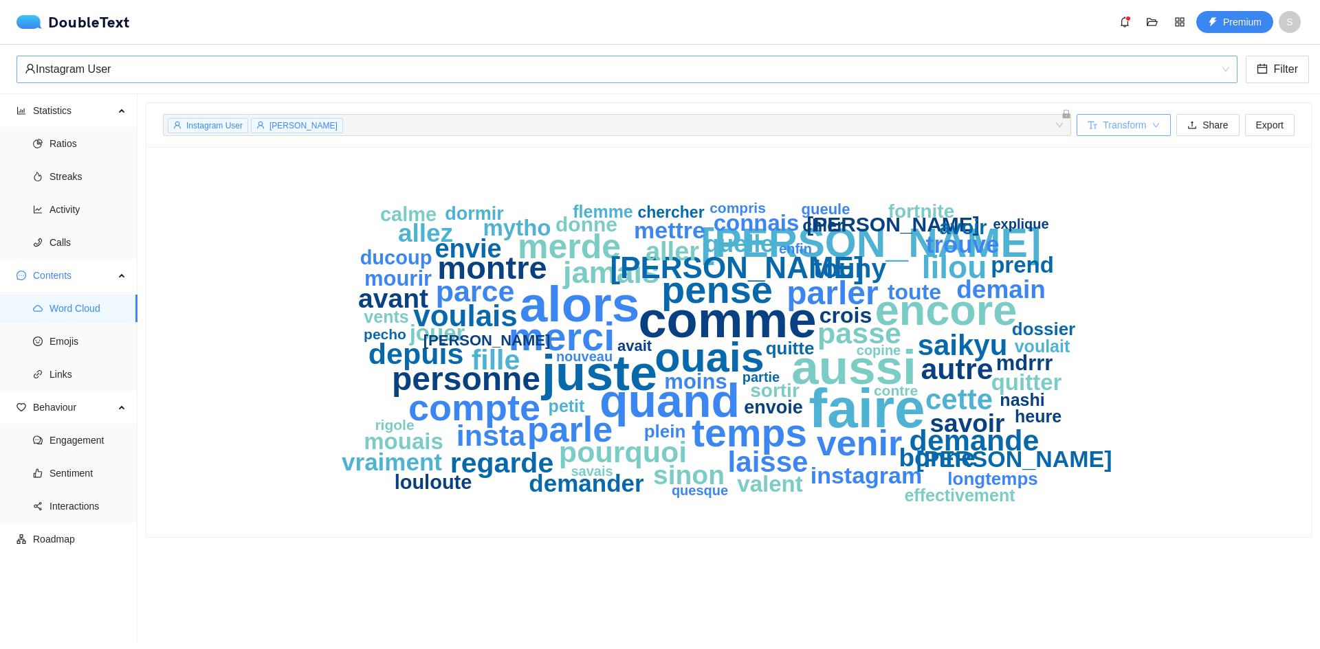
click at [1135, 121] on span "Transform" at bounding box center [1123, 125] width 43 height 15
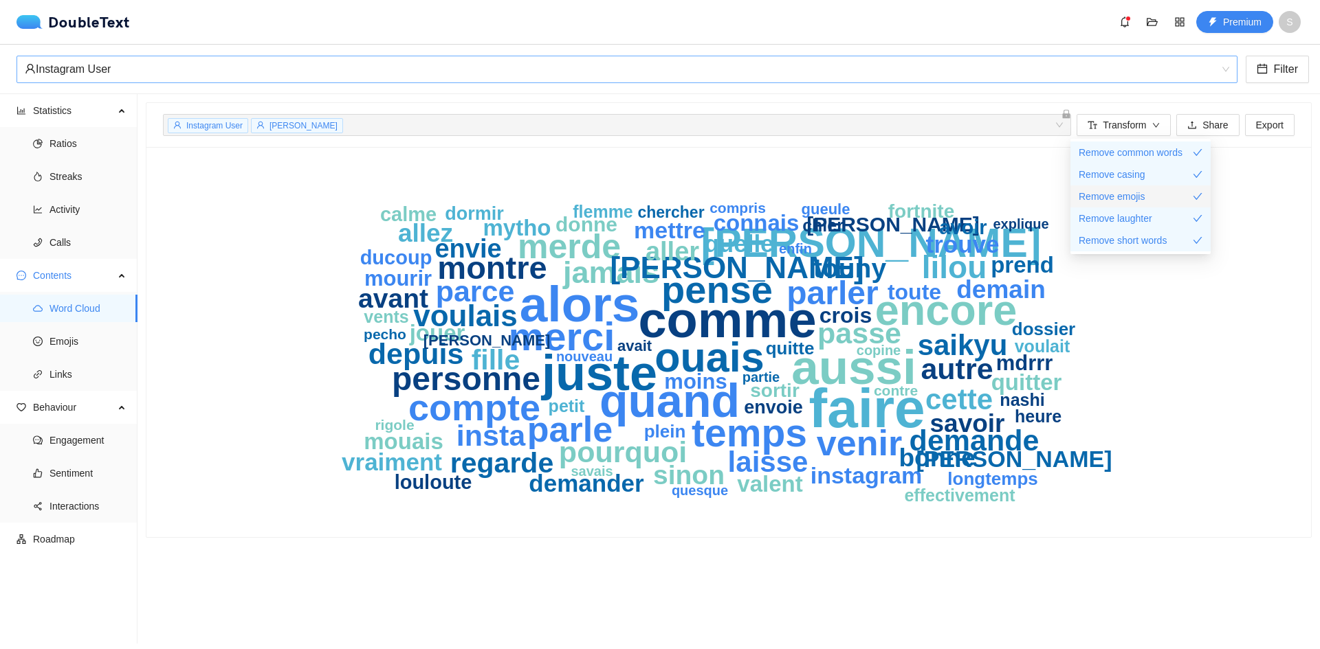
click at [1135, 198] on span "Remove emojis" at bounding box center [1111, 196] width 66 height 15
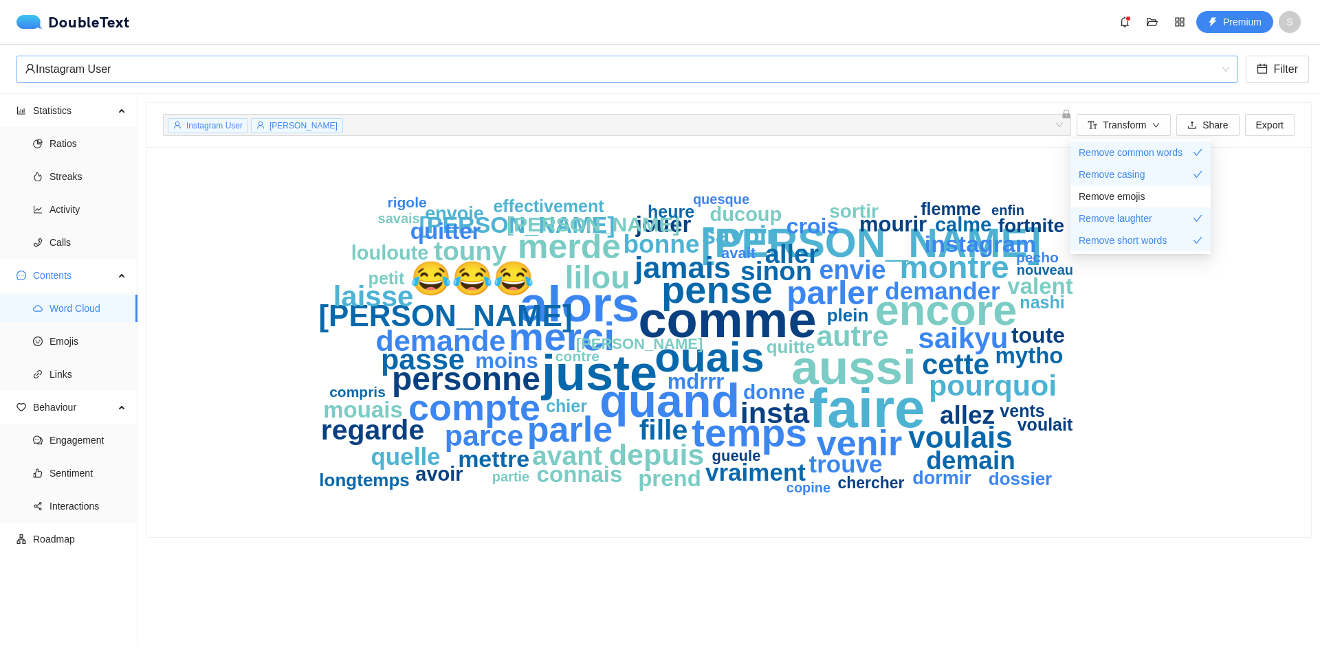
drag, startPoint x: 1205, startPoint y: 364, endPoint x: 765, endPoint y: 274, distance: 449.6
click at [1203, 362] on div "faire comme alors juste aussi quand encore ouais [PERSON_NAME] merci temps pens…" at bounding box center [728, 342] width 1131 height 357
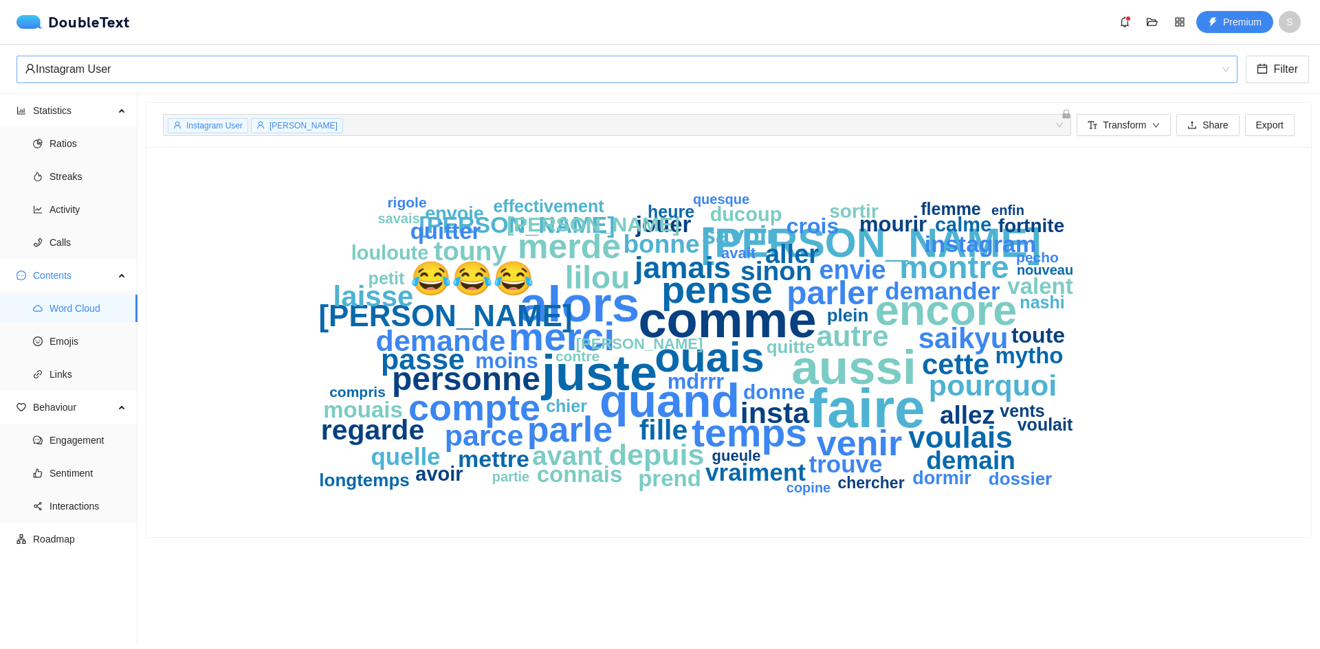
click at [487, 271] on text "😂😂😂" at bounding box center [472, 278] width 124 height 39
click at [228, 123] on span "Instagram User" at bounding box center [214, 126] width 56 height 10
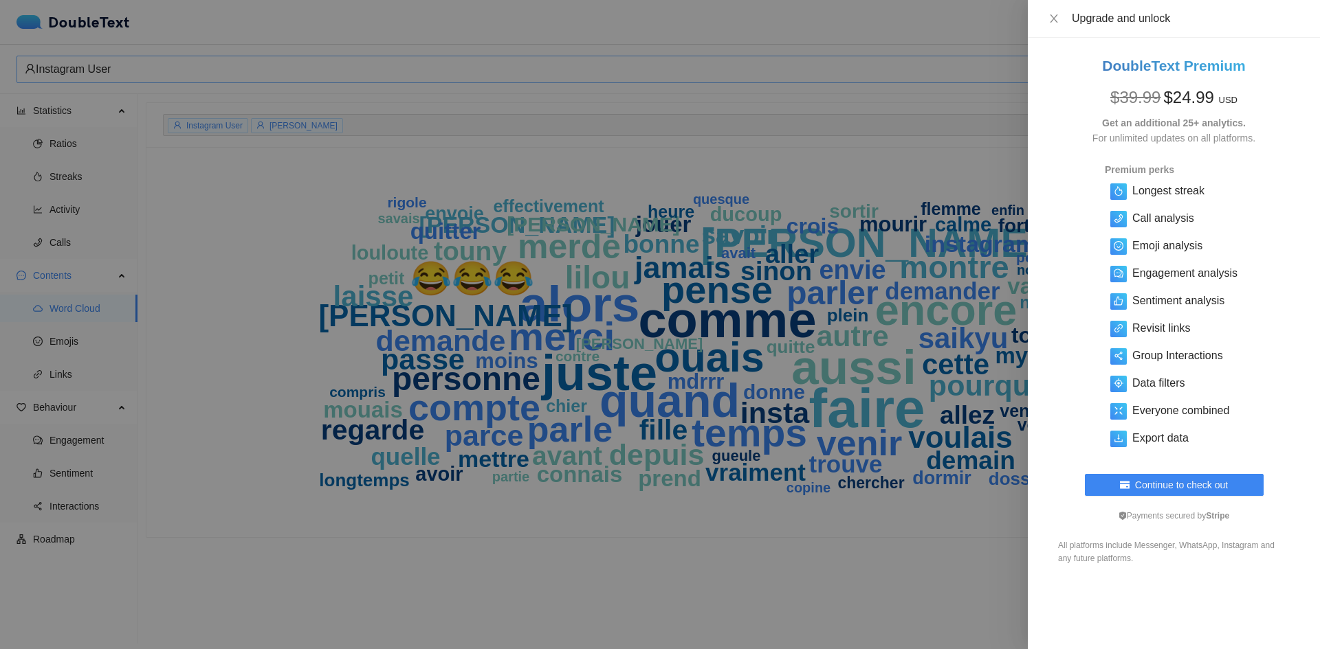
click at [228, 123] on div at bounding box center [660, 324] width 1320 height 649
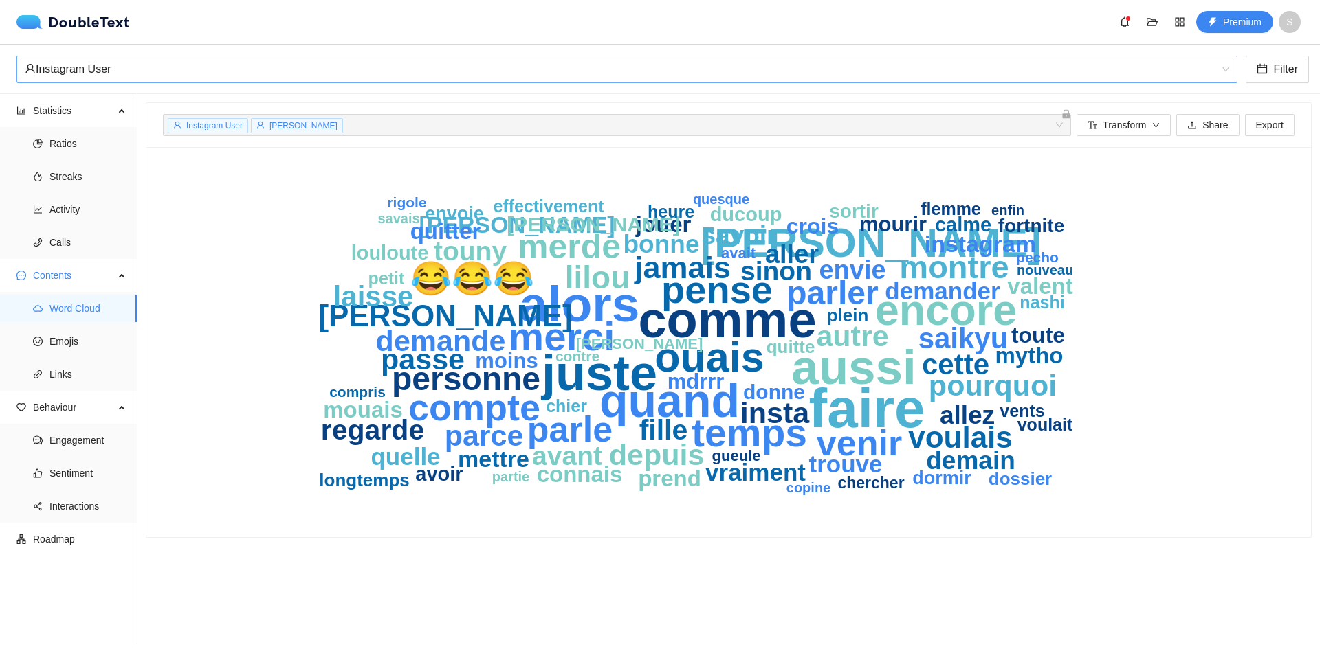
click at [243, 125] on span "Instagram User" at bounding box center [208, 125] width 80 height 15
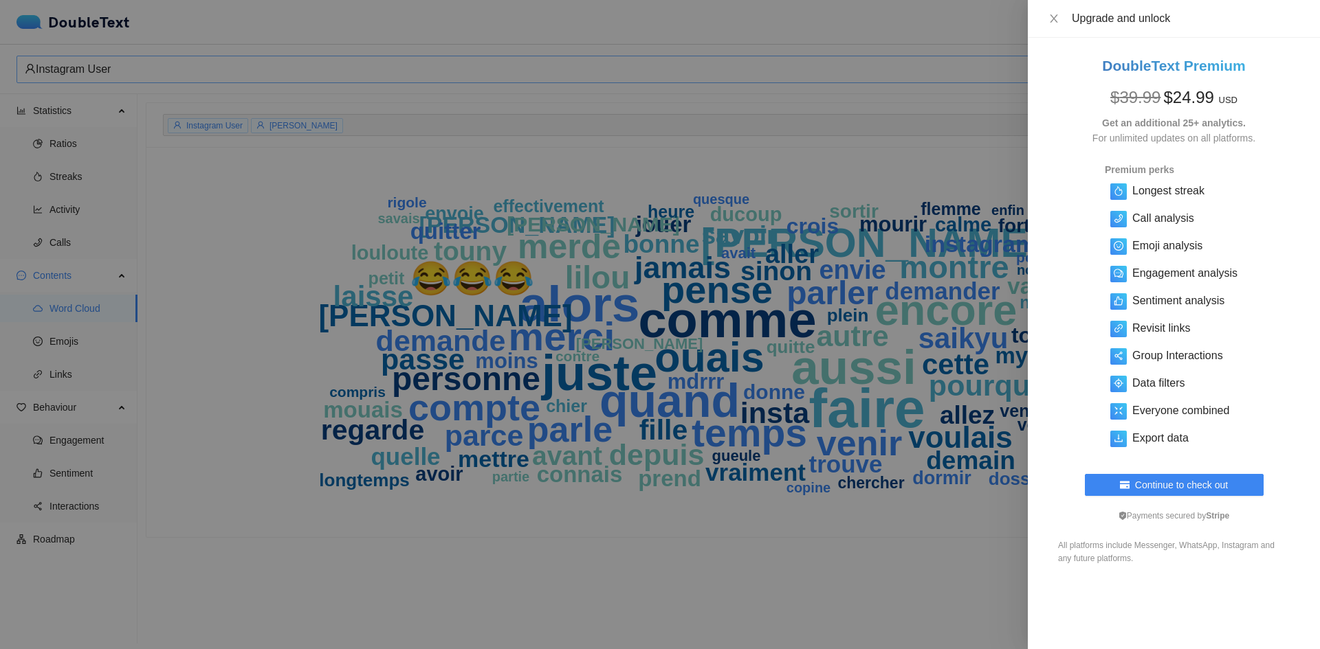
click at [243, 133] on div at bounding box center [660, 324] width 1320 height 649
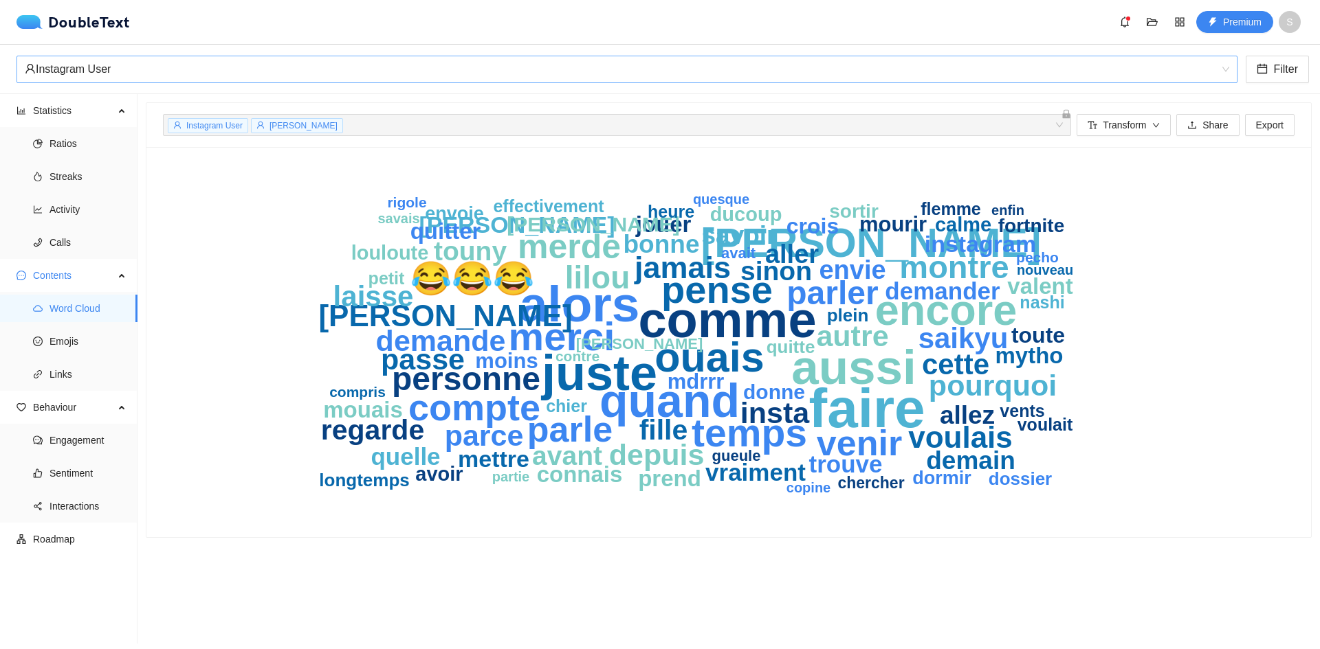
click at [168, 220] on div "faire comme alors juste aussi quand encore ouais [PERSON_NAME] merci temps pens…" at bounding box center [728, 342] width 1131 height 357
click at [113, 234] on span "Calls" at bounding box center [87, 242] width 77 height 27
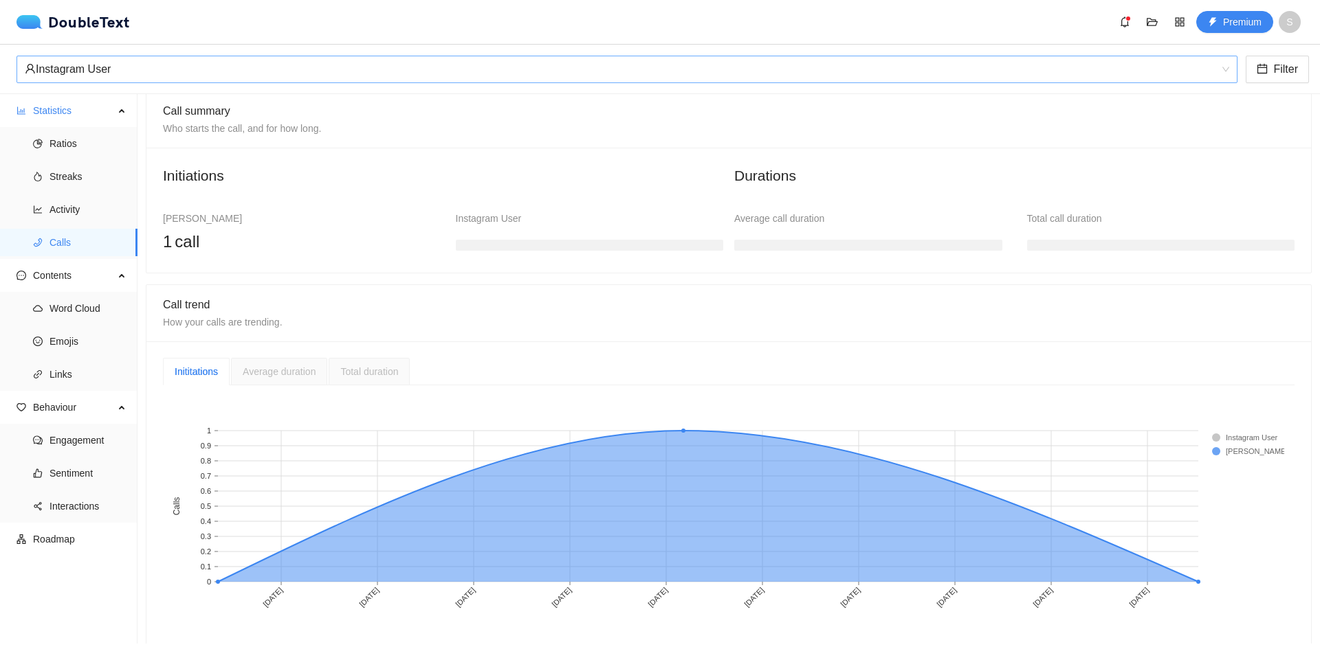
scroll to position [115, 0]
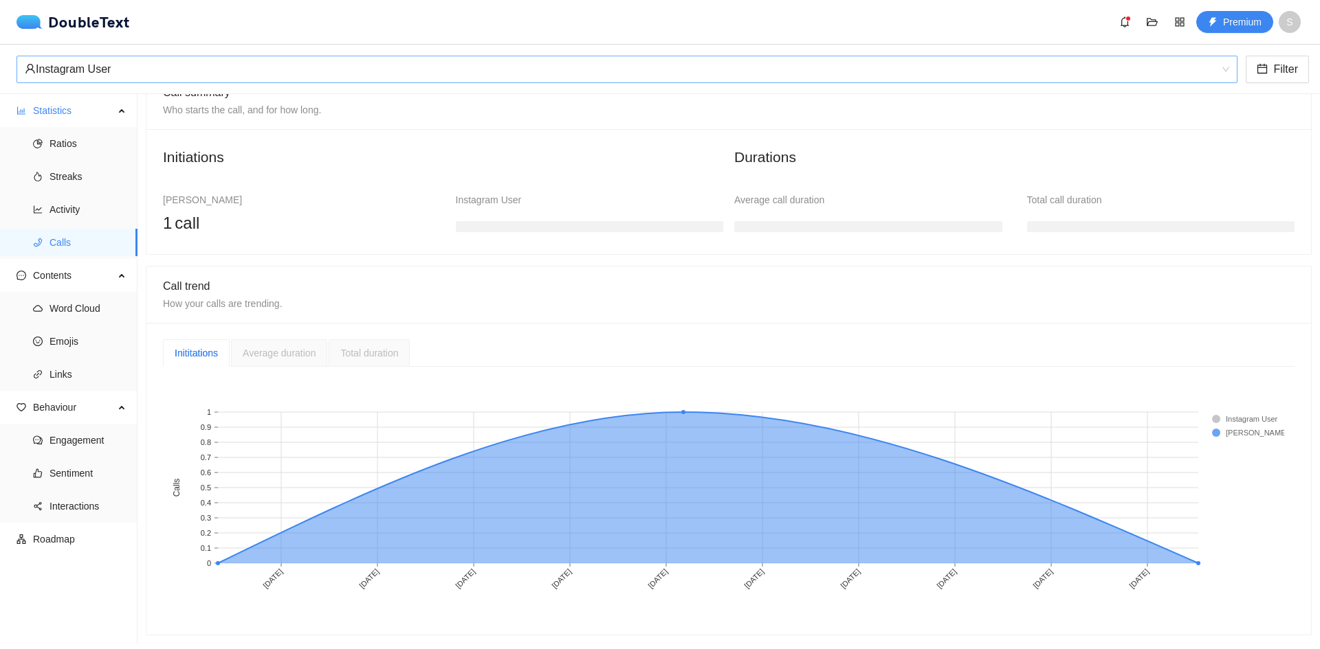
click at [291, 350] on div "Average duration" at bounding box center [279, 353] width 73 height 15
click at [382, 348] on span "Total duration" at bounding box center [369, 353] width 58 height 11
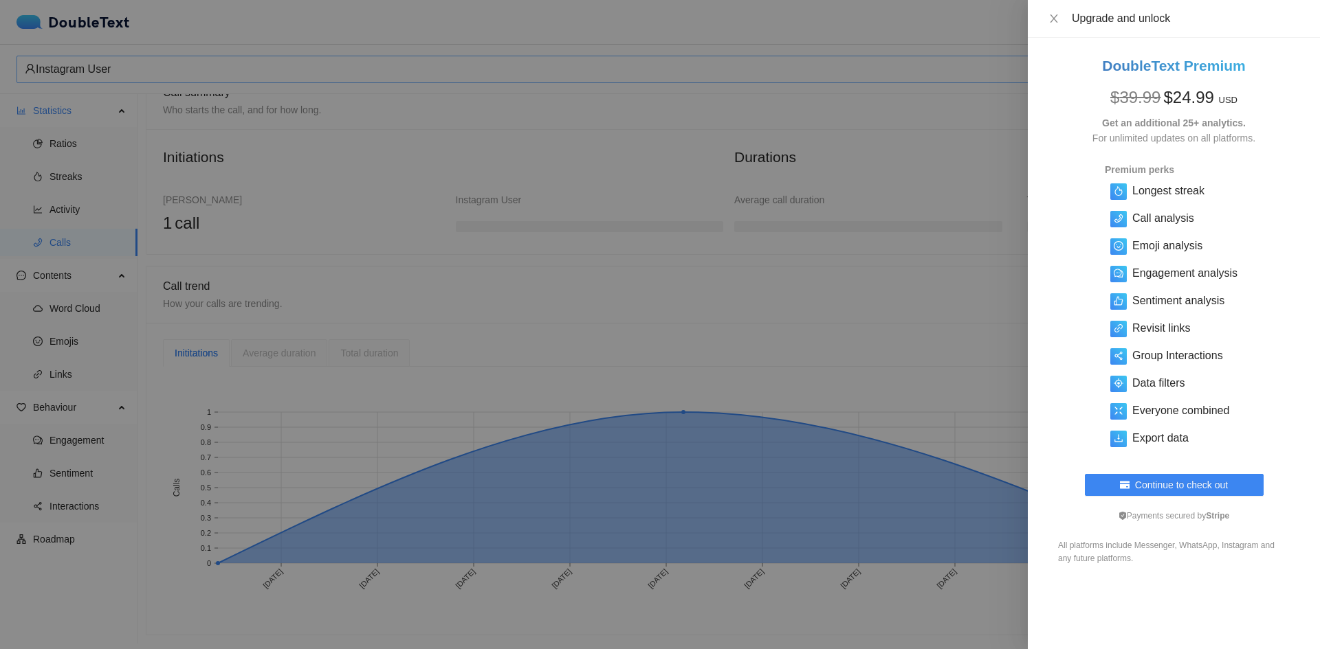
click at [461, 348] on div at bounding box center [660, 324] width 1320 height 649
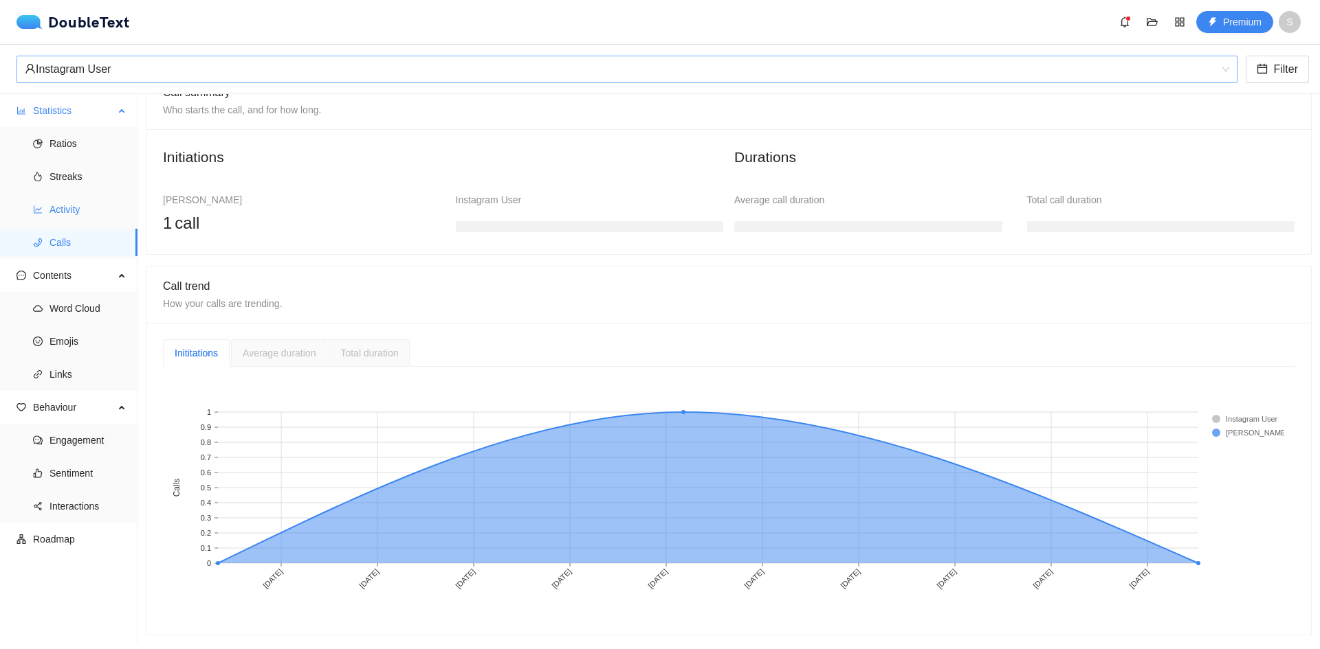
click at [89, 199] on span "Activity" at bounding box center [87, 209] width 77 height 27
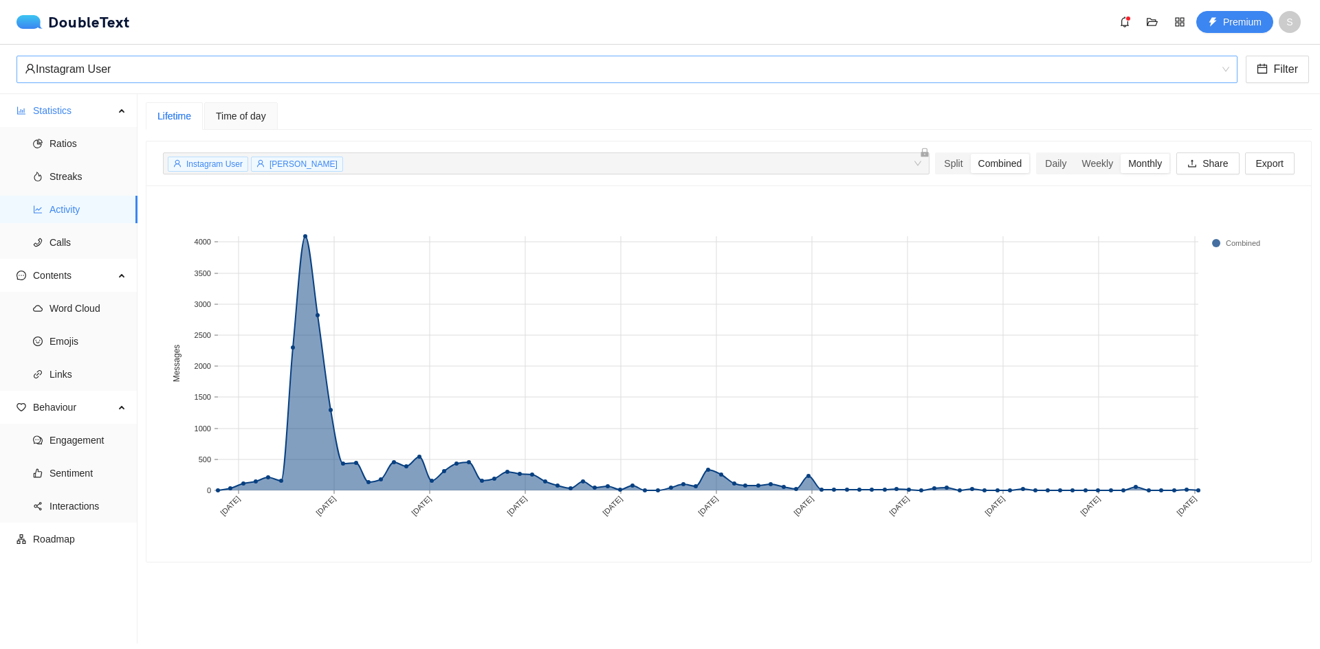
click at [468, 579] on section "Lifetime Time of day Instagram User [PERSON_NAME] + 0 ... Split Combined Daily …" at bounding box center [728, 369] width 1182 height 550
click at [89, 436] on span "Engagement" at bounding box center [87, 440] width 77 height 27
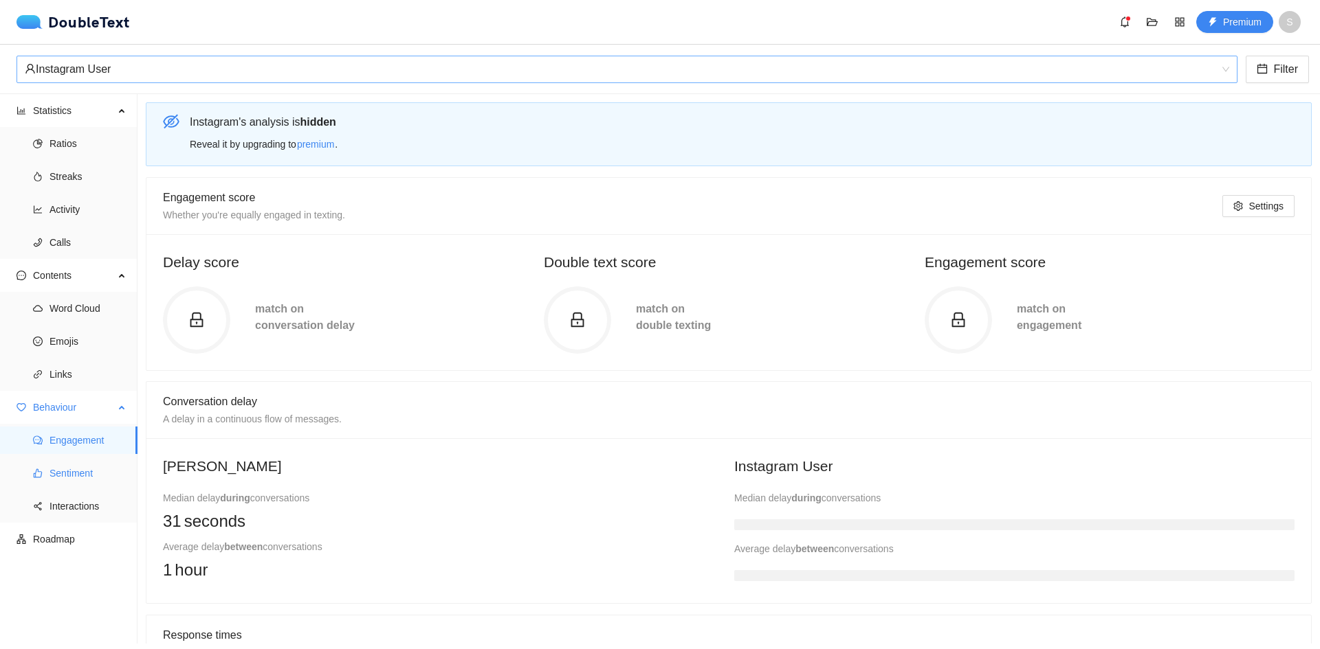
click at [85, 468] on span "Sentiment" at bounding box center [87, 473] width 77 height 27
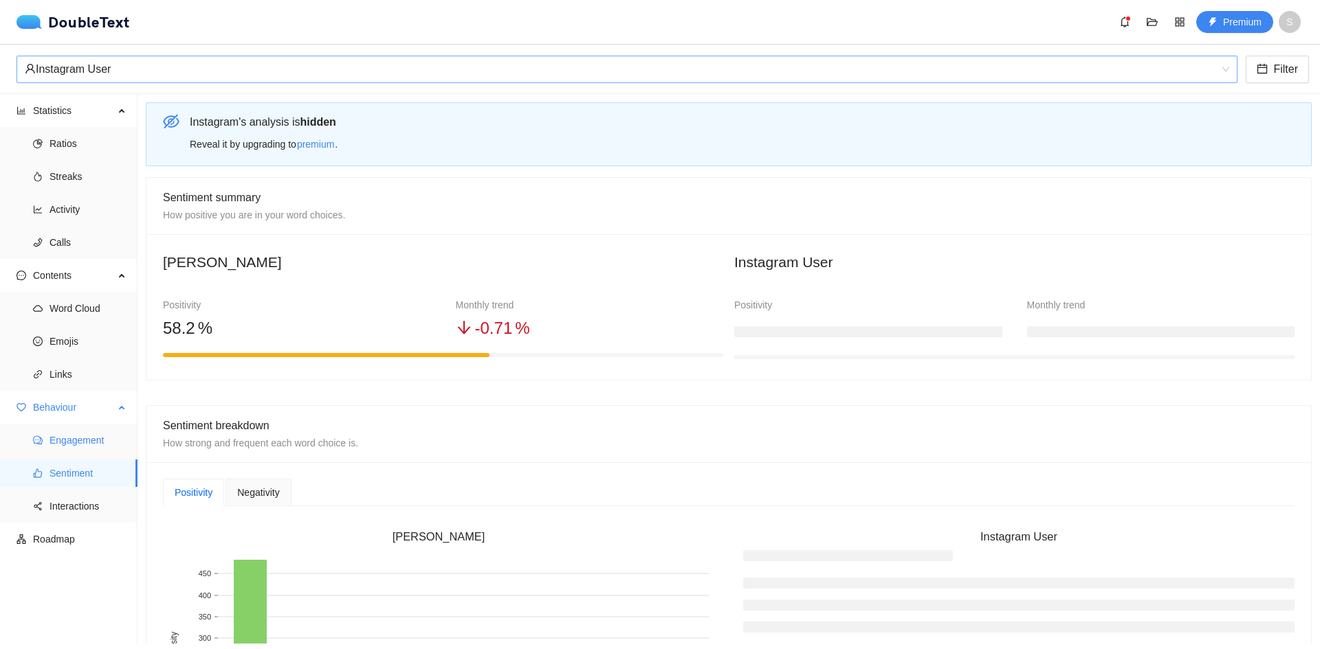
click at [89, 451] on span "Engagement" at bounding box center [87, 440] width 77 height 27
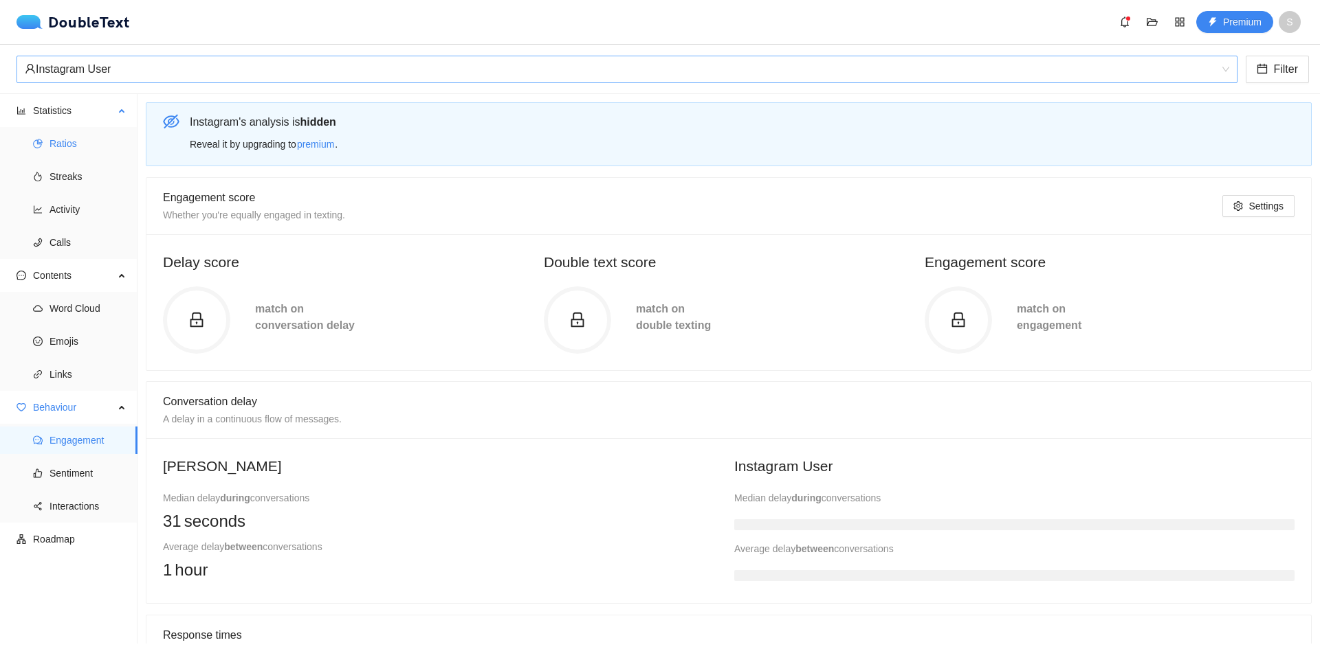
click at [91, 153] on span "Ratios" at bounding box center [87, 143] width 77 height 27
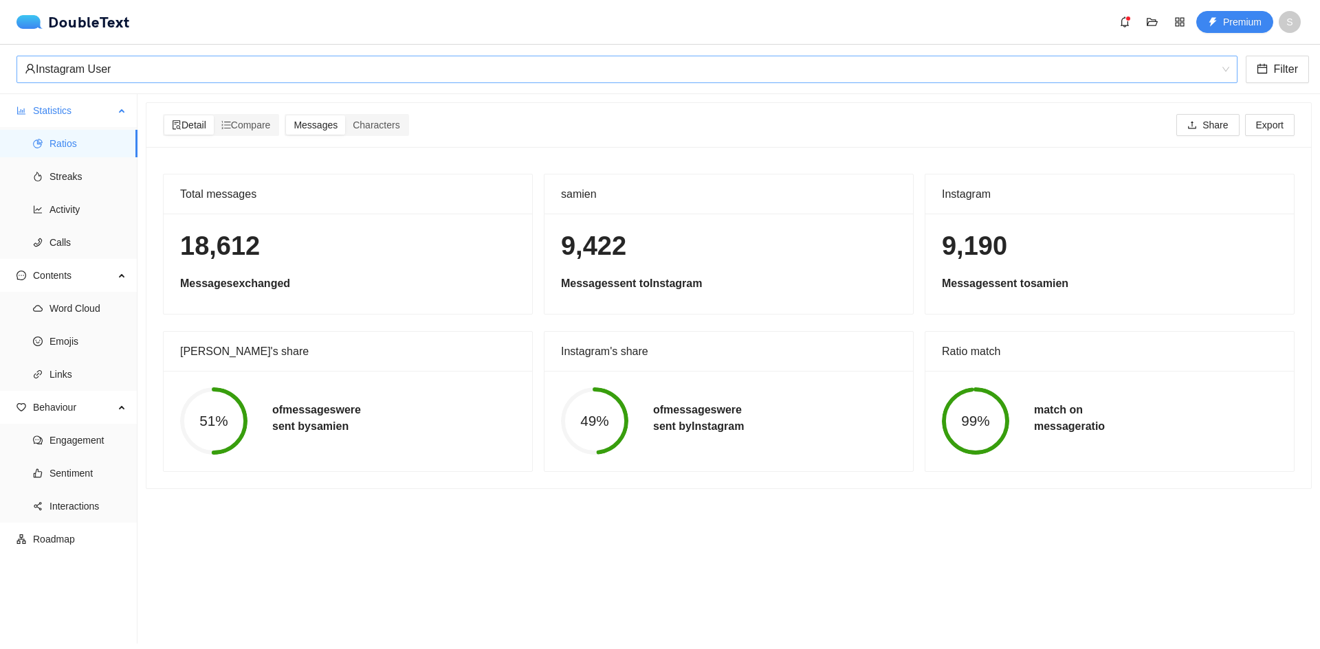
click at [73, 195] on ul "Ratios Streaks Activity Calls" at bounding box center [68, 193] width 137 height 132
click at [73, 186] on span "Streaks" at bounding box center [87, 176] width 77 height 27
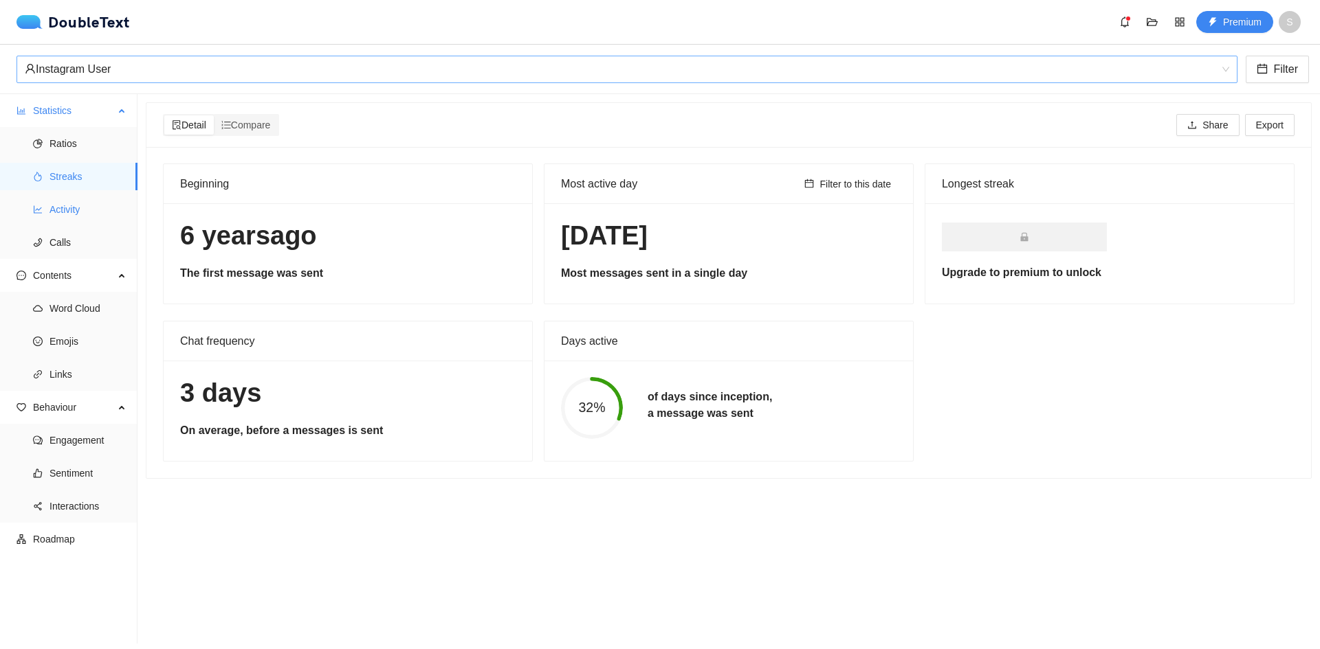
click at [73, 205] on span "Activity" at bounding box center [87, 209] width 77 height 27
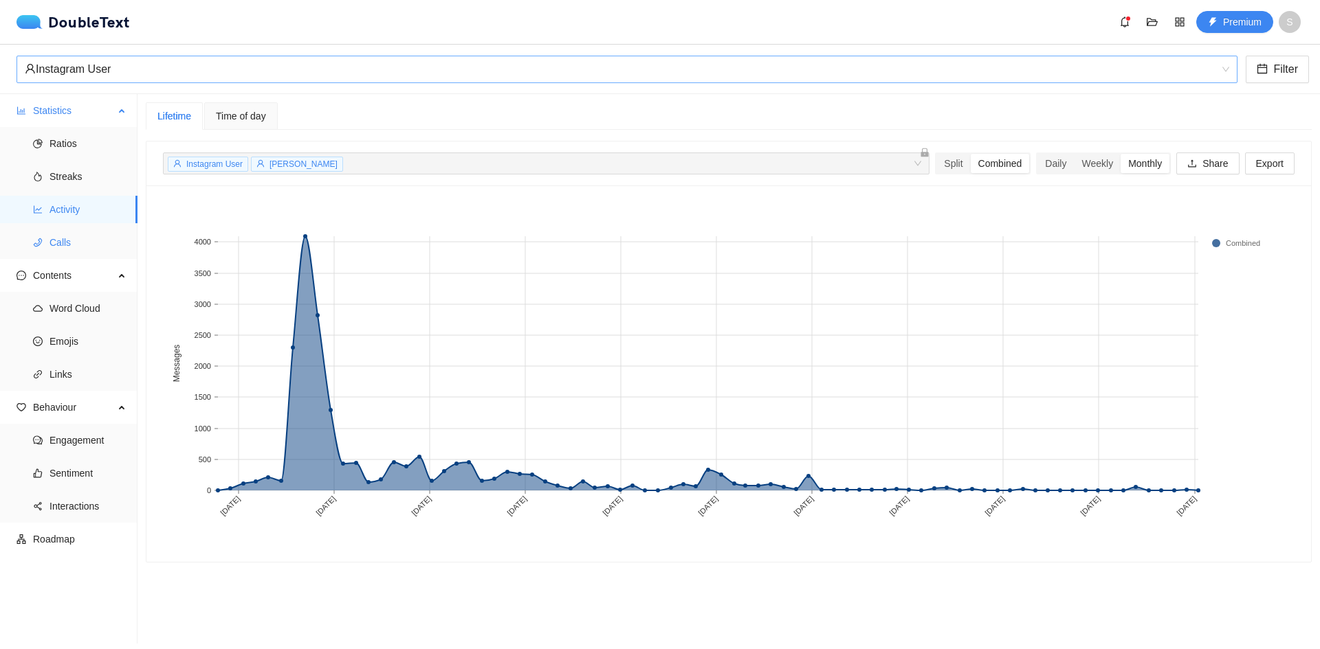
click at [73, 249] on span "Calls" at bounding box center [87, 242] width 77 height 27
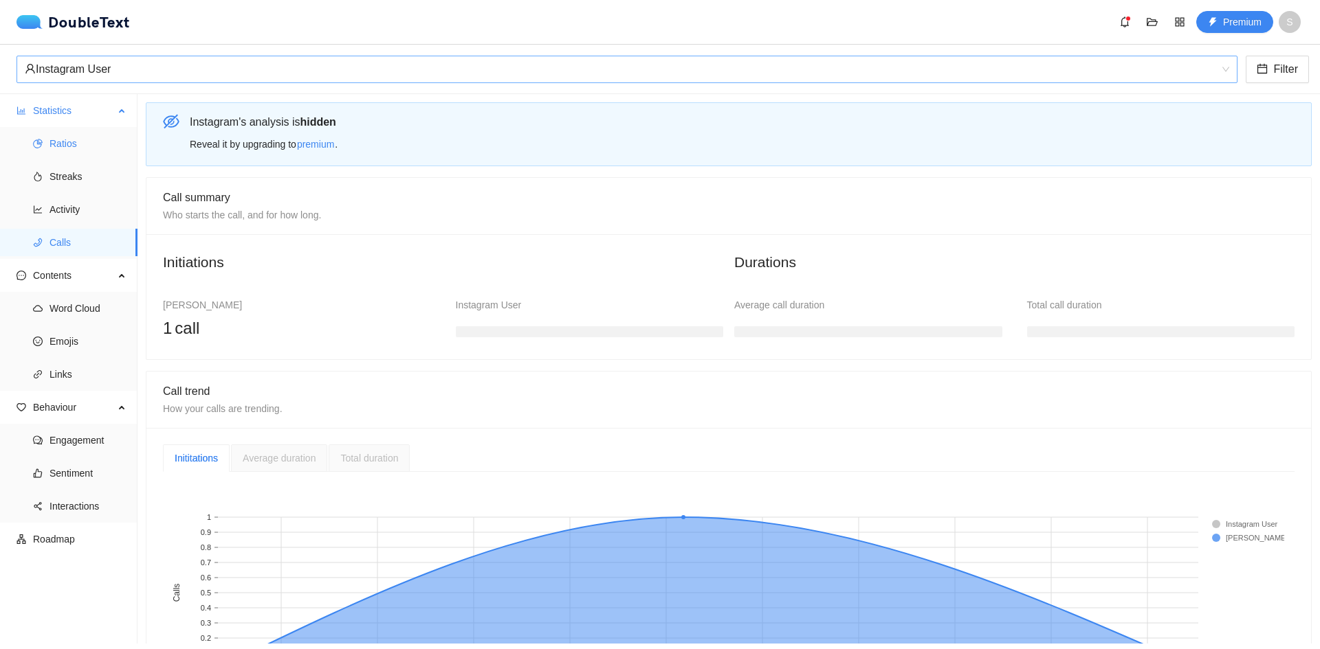
click at [76, 146] on span "Ratios" at bounding box center [87, 143] width 77 height 27
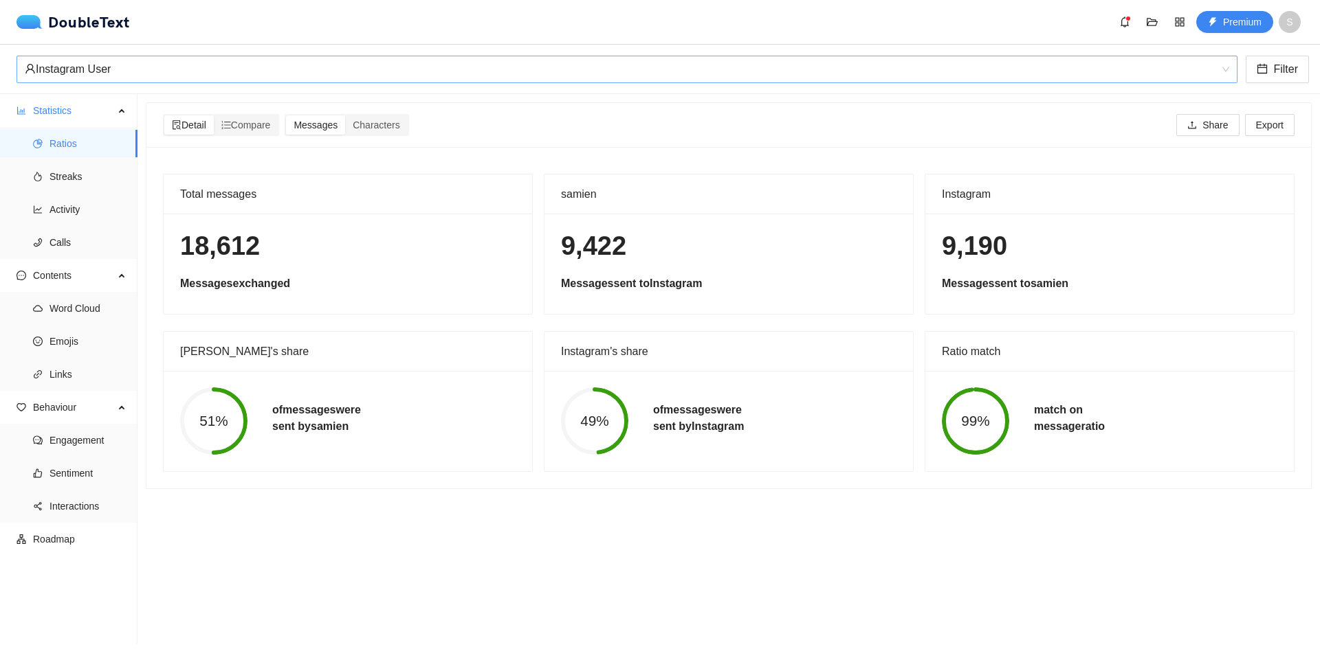
click at [82, 63] on div "Instagram User" at bounding box center [621, 69] width 1192 height 26
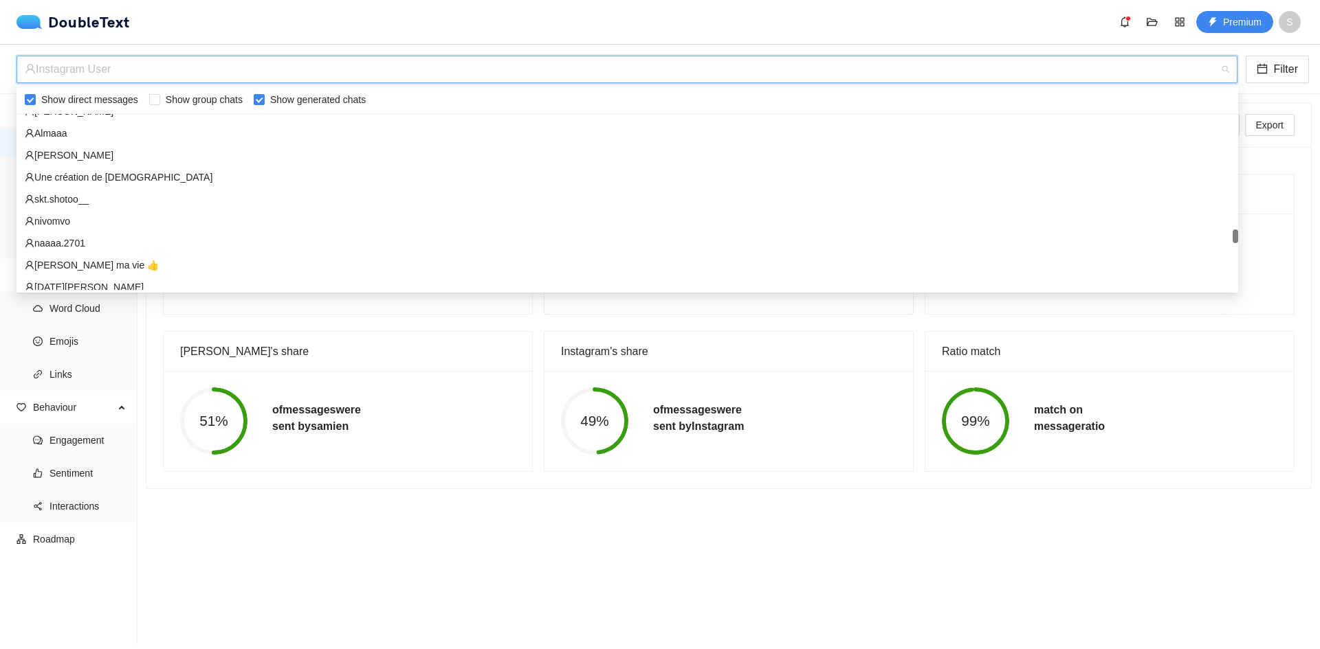
scroll to position [6047, 0]
drag, startPoint x: 1235, startPoint y: 128, endPoint x: 1227, endPoint y: 236, distance: 108.2
click at [1227, 236] on div "[PERSON_NAME] Almaaa [PERSON_NAME] lovely Une création de dieu skt.shotoo__ niv…" at bounding box center [626, 202] width 1221 height 176
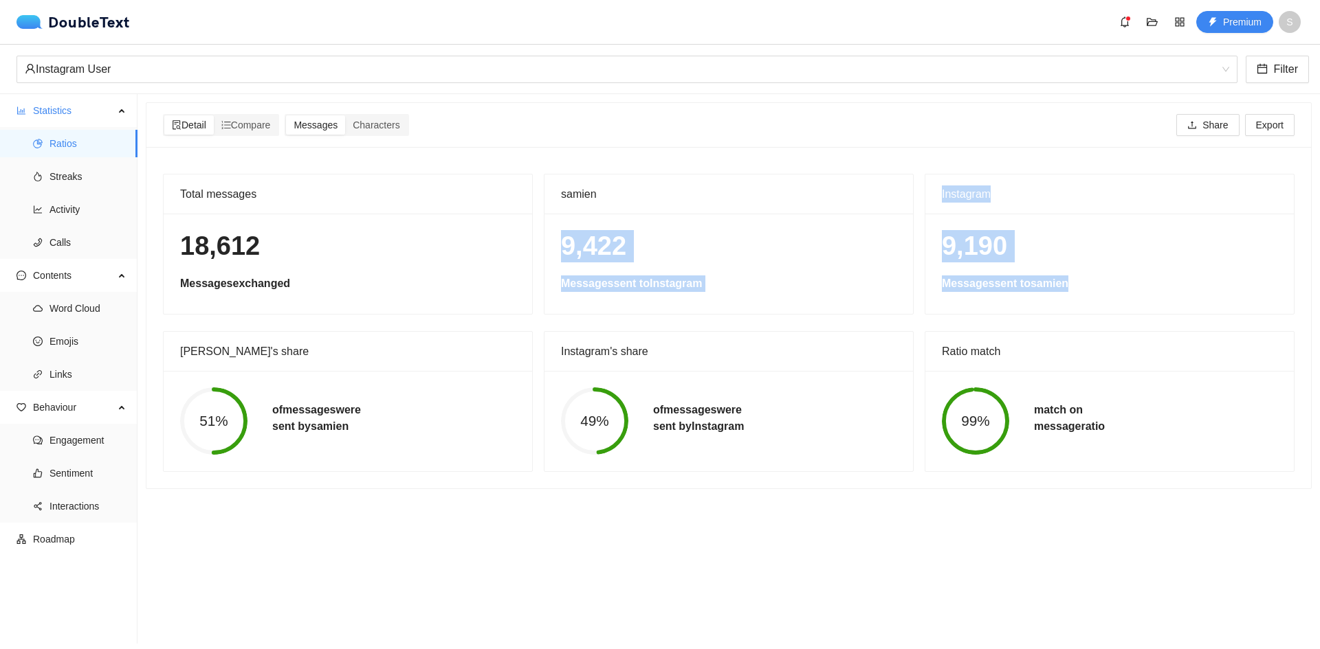
drag, startPoint x: 557, startPoint y: 241, endPoint x: 1108, endPoint y: 273, distance: 552.1
click at [1108, 273] on div "Total messages 18,612 Messages exchanged samien 9,422 Messages sent to Instagra…" at bounding box center [728, 323] width 1142 height 298
click at [1108, 273] on div "9,190 Messages sent to samien" at bounding box center [1109, 264] width 368 height 100
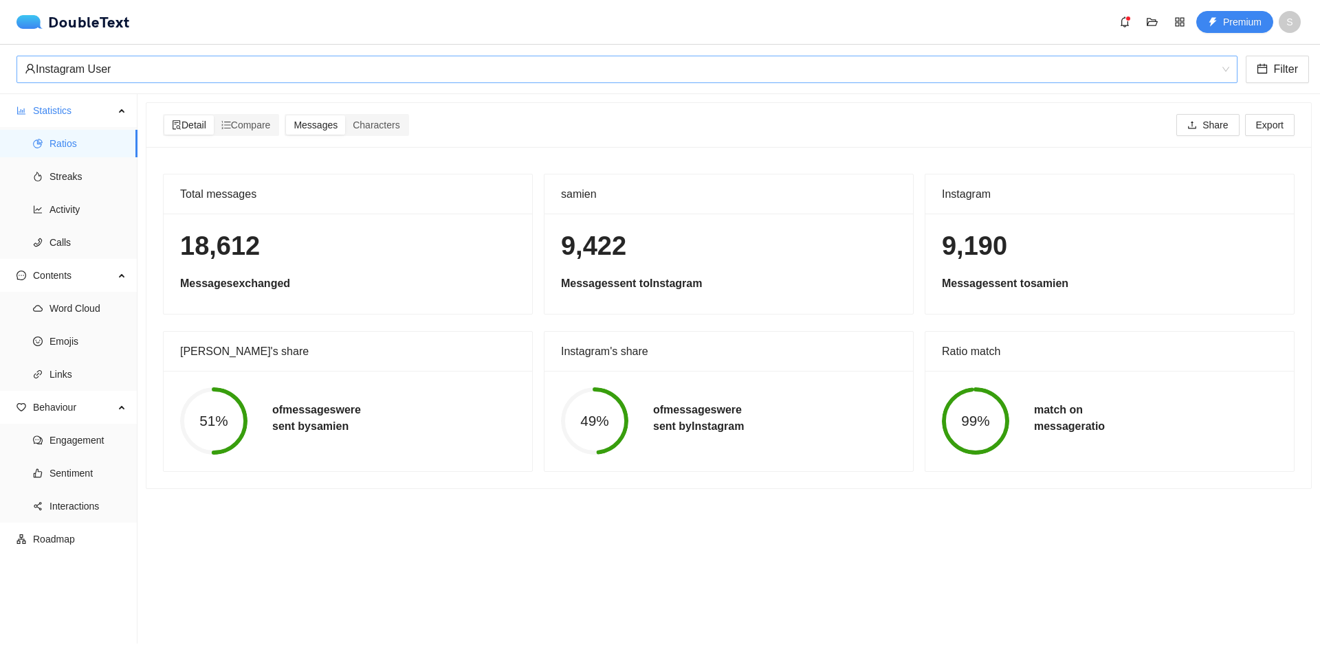
scroll to position [110, 0]
drag, startPoint x: 139, startPoint y: 56, endPoint x: 141, endPoint y: 64, distance: 8.5
click at [139, 56] on div "Instagram User" at bounding box center [626, 69] width 1221 height 27
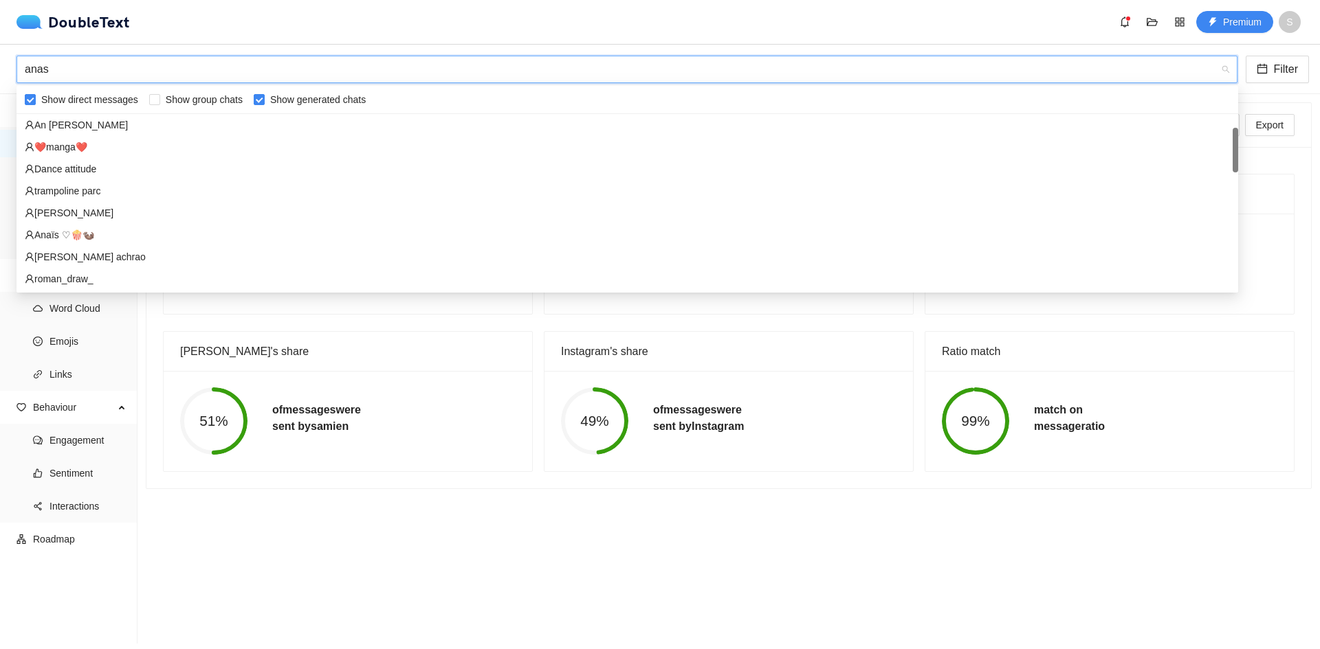
scroll to position [60, 0]
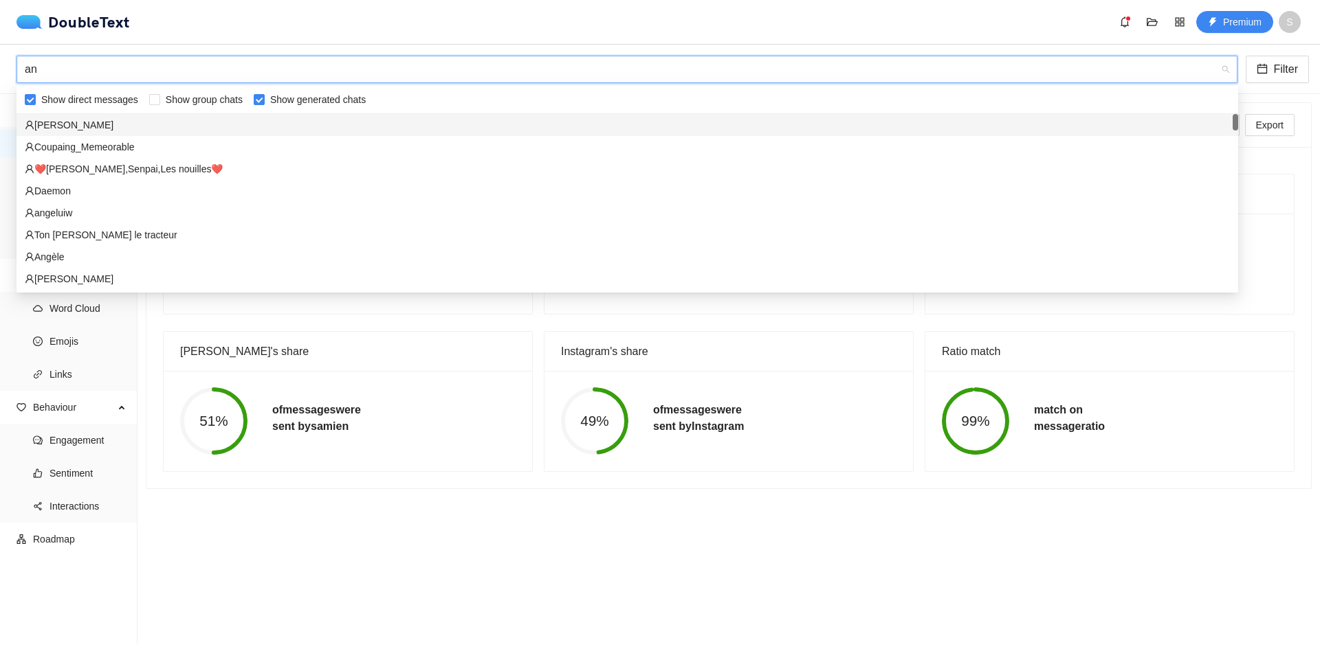
type input "a"
